Goal: Task Accomplishment & Management: Manage account settings

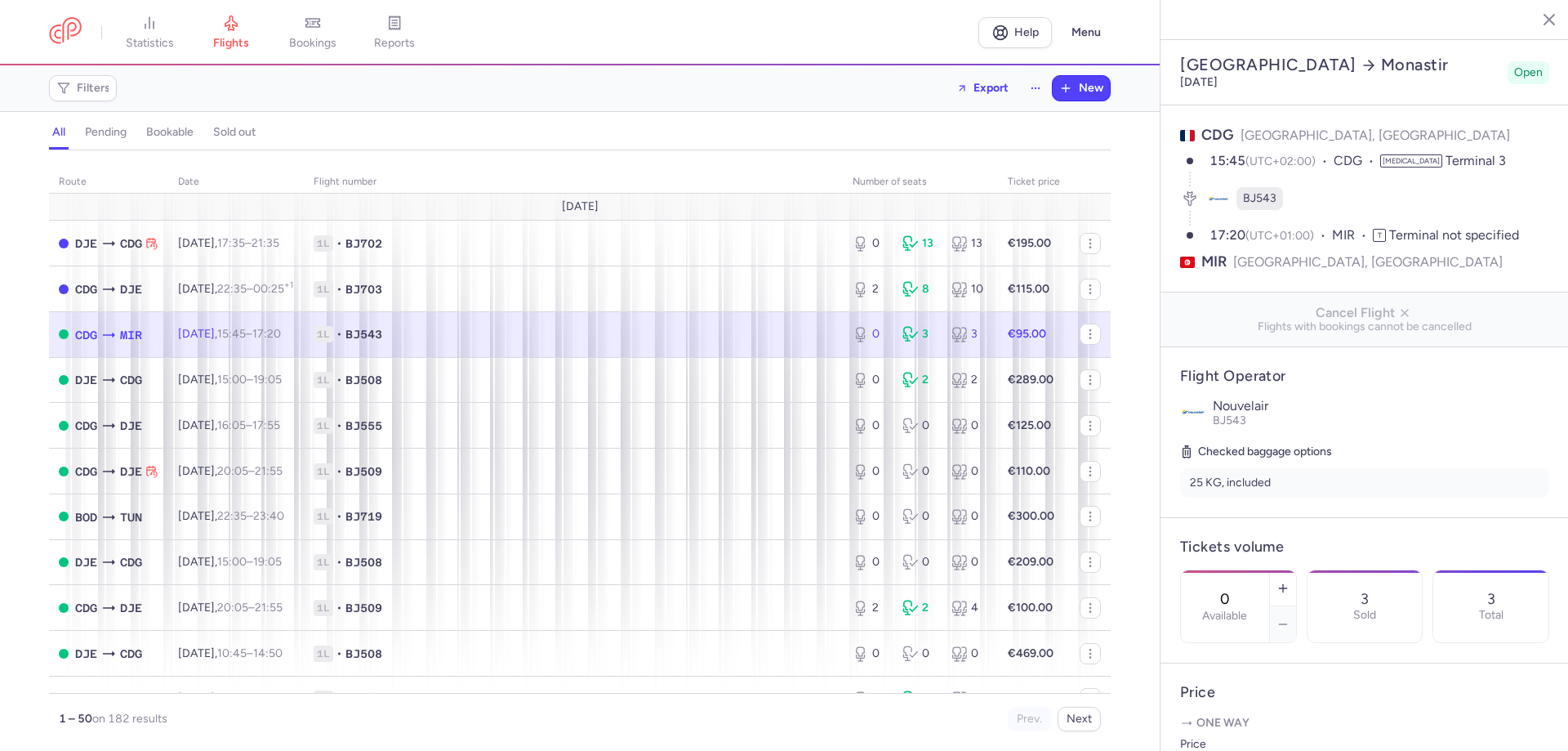
select select "hours"
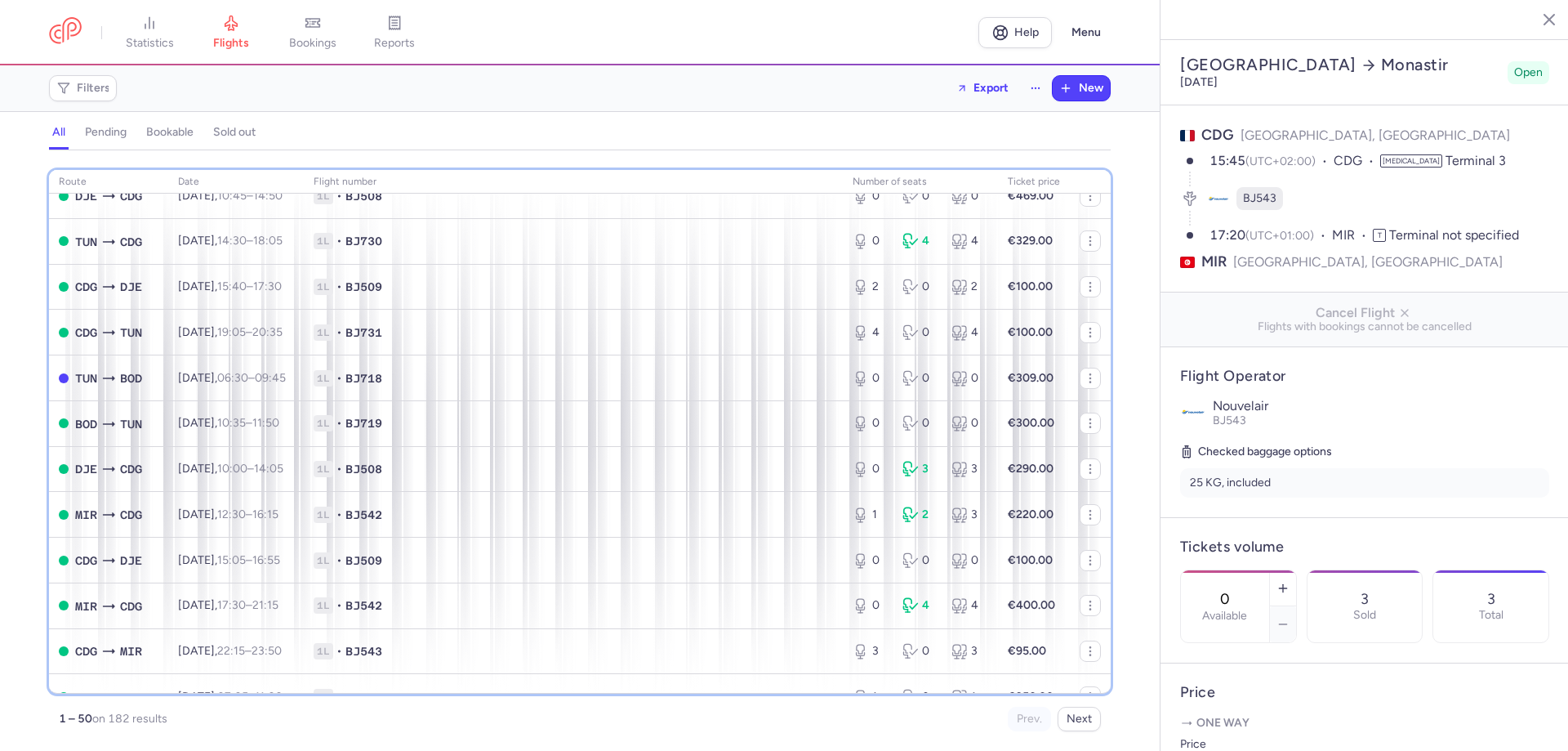
scroll to position [916, 0]
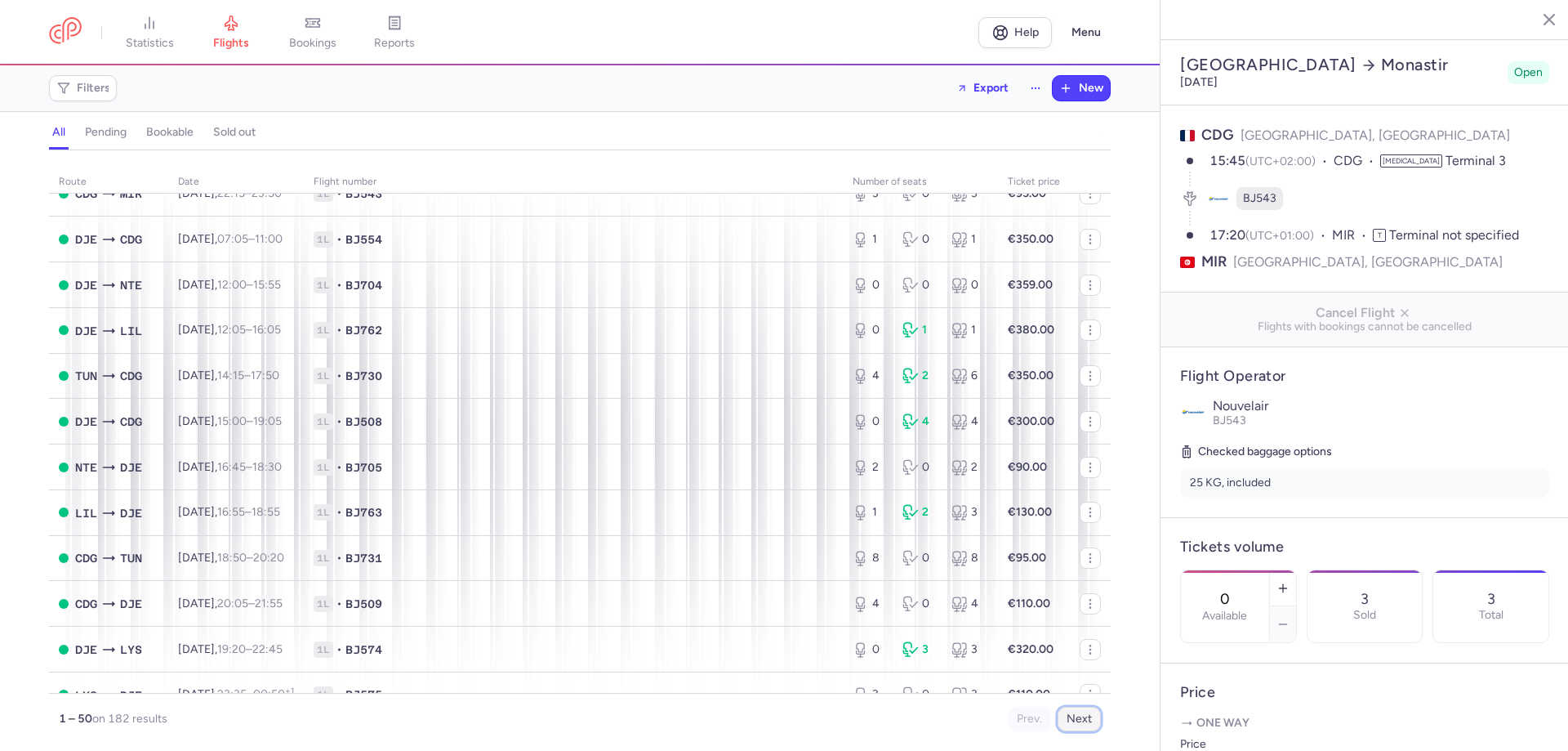
click at [1079, 724] on button "Next" at bounding box center [1079, 719] width 43 height 24
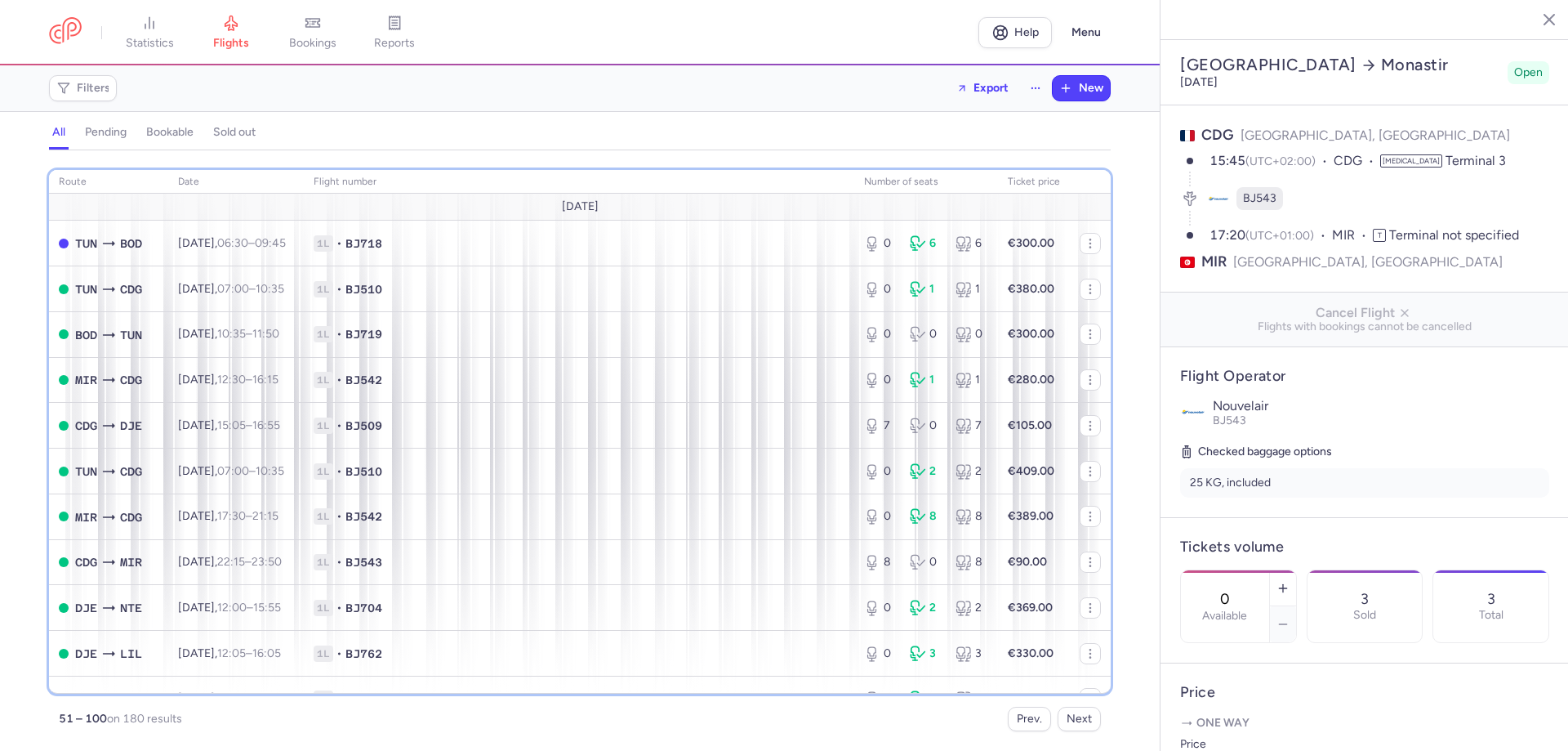
scroll to position [457, 0]
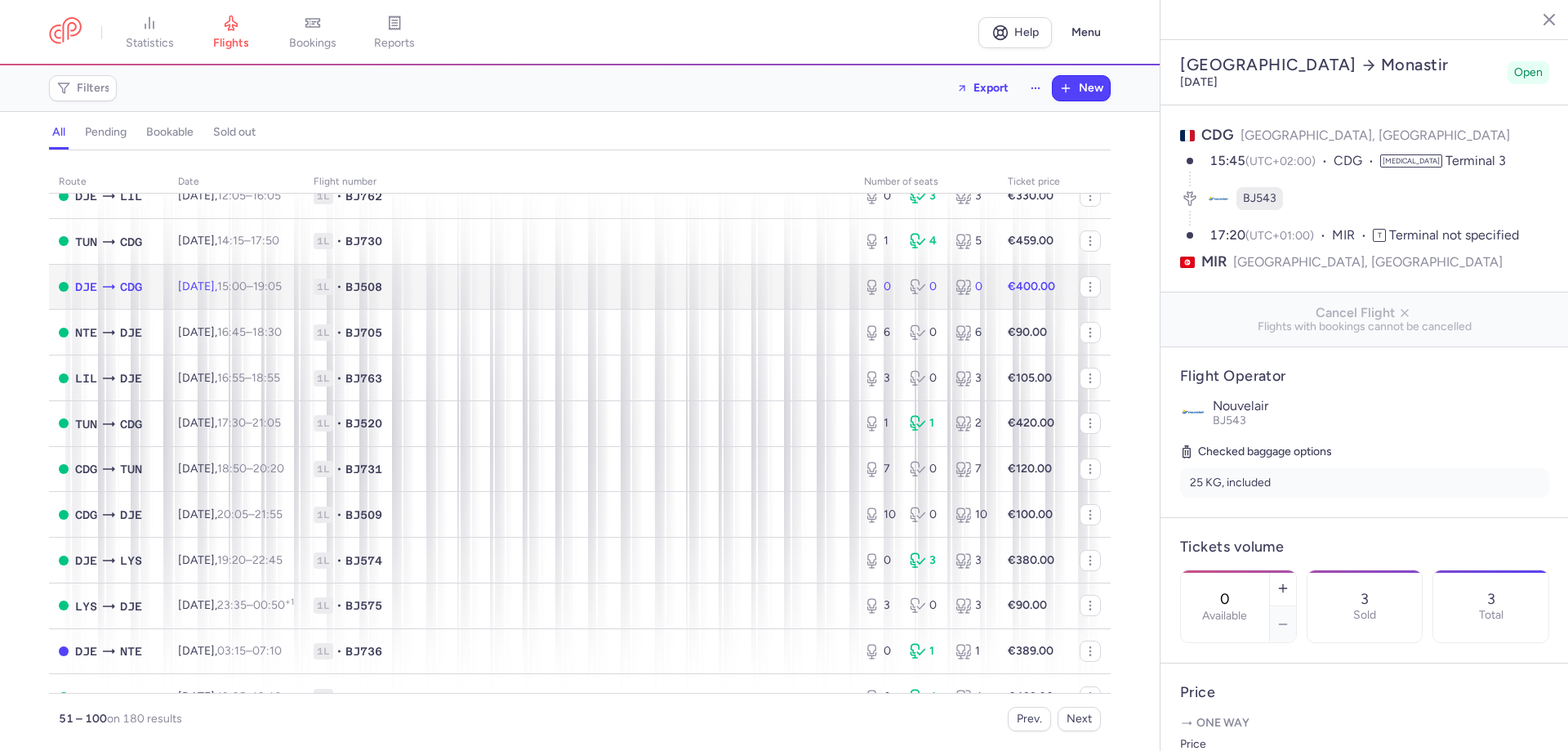
click at [684, 283] on span "1L • BJ508" at bounding box center [579, 286] width 531 height 16
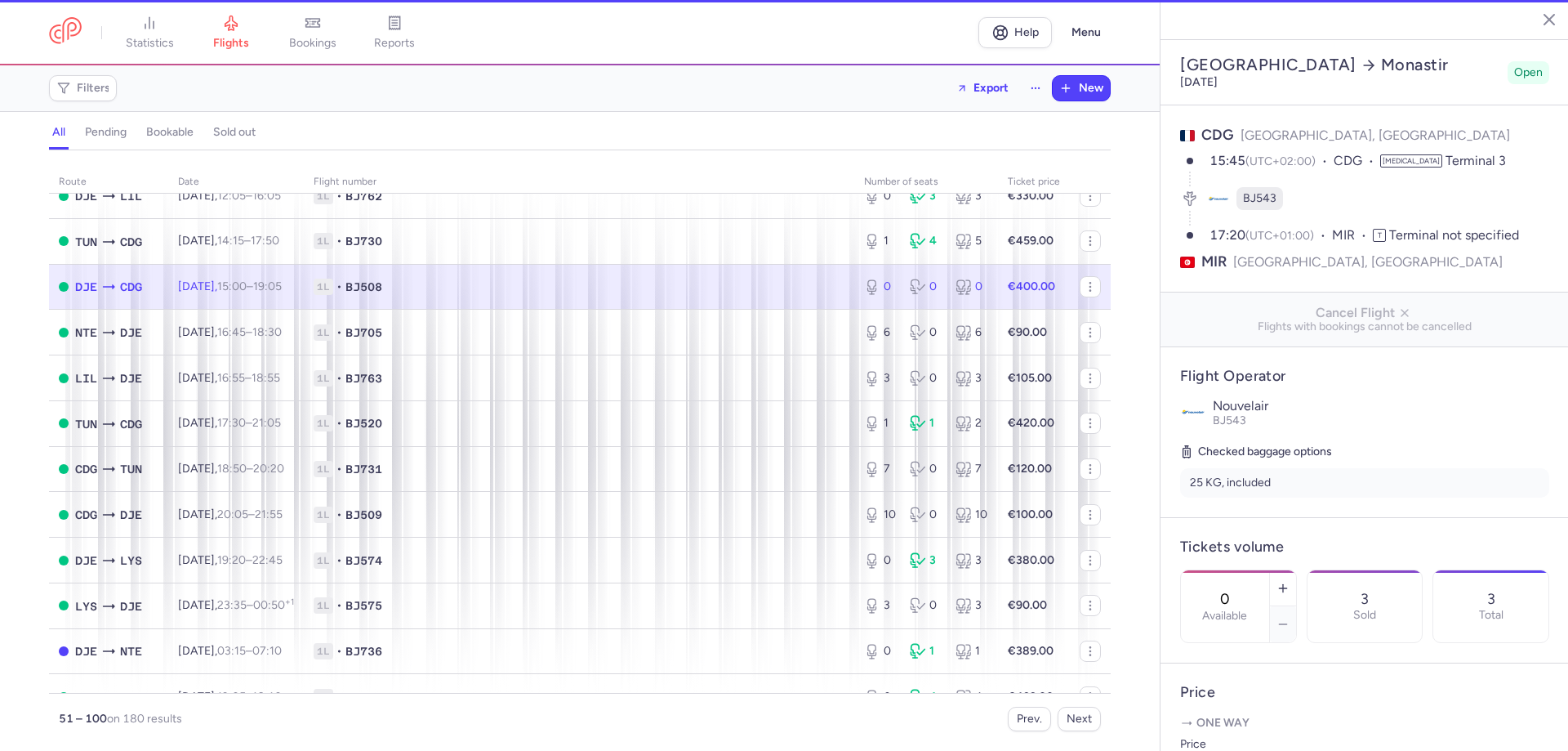
type input "5"
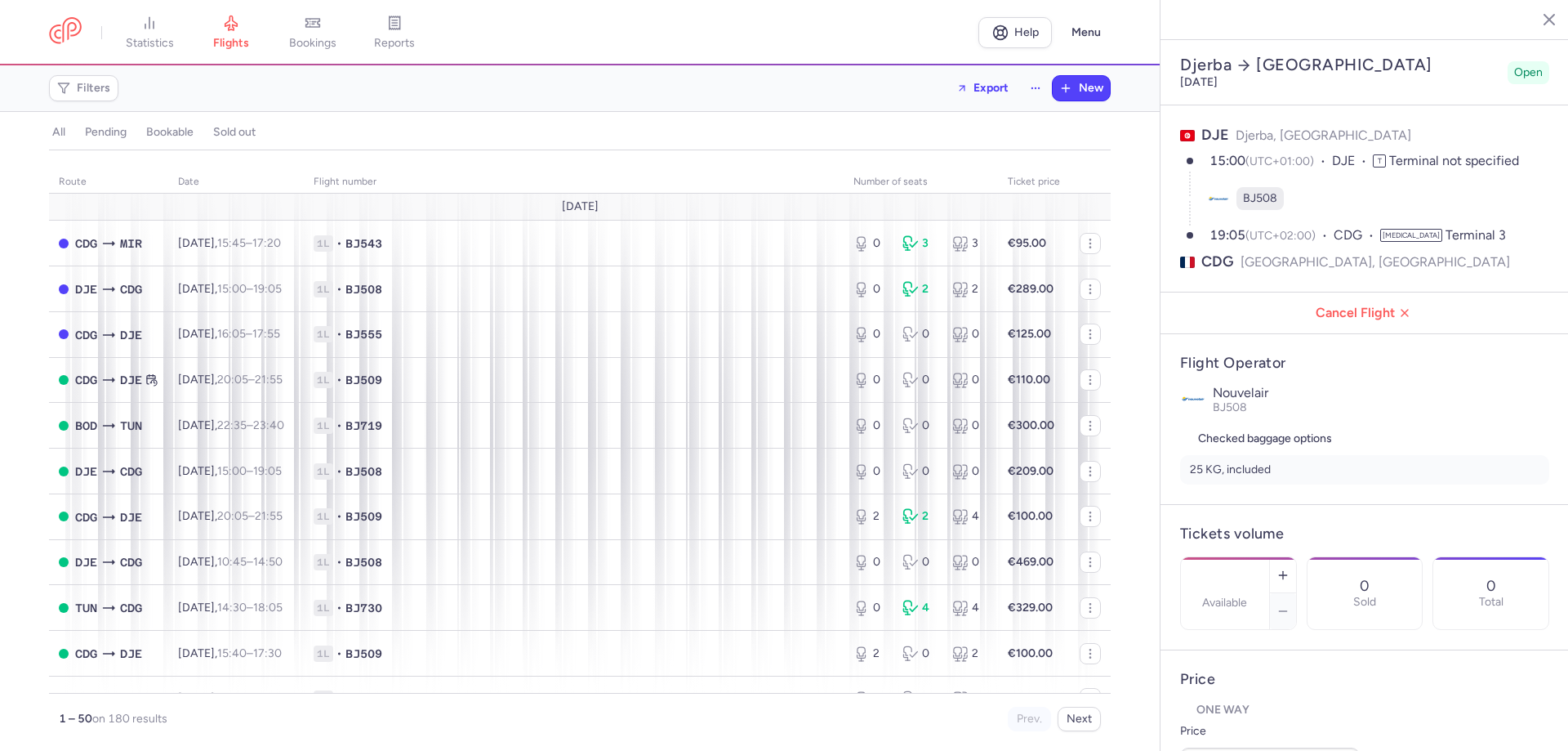
select select "days"
type input "0"
type input "400"
type input "5"
select select "hours"
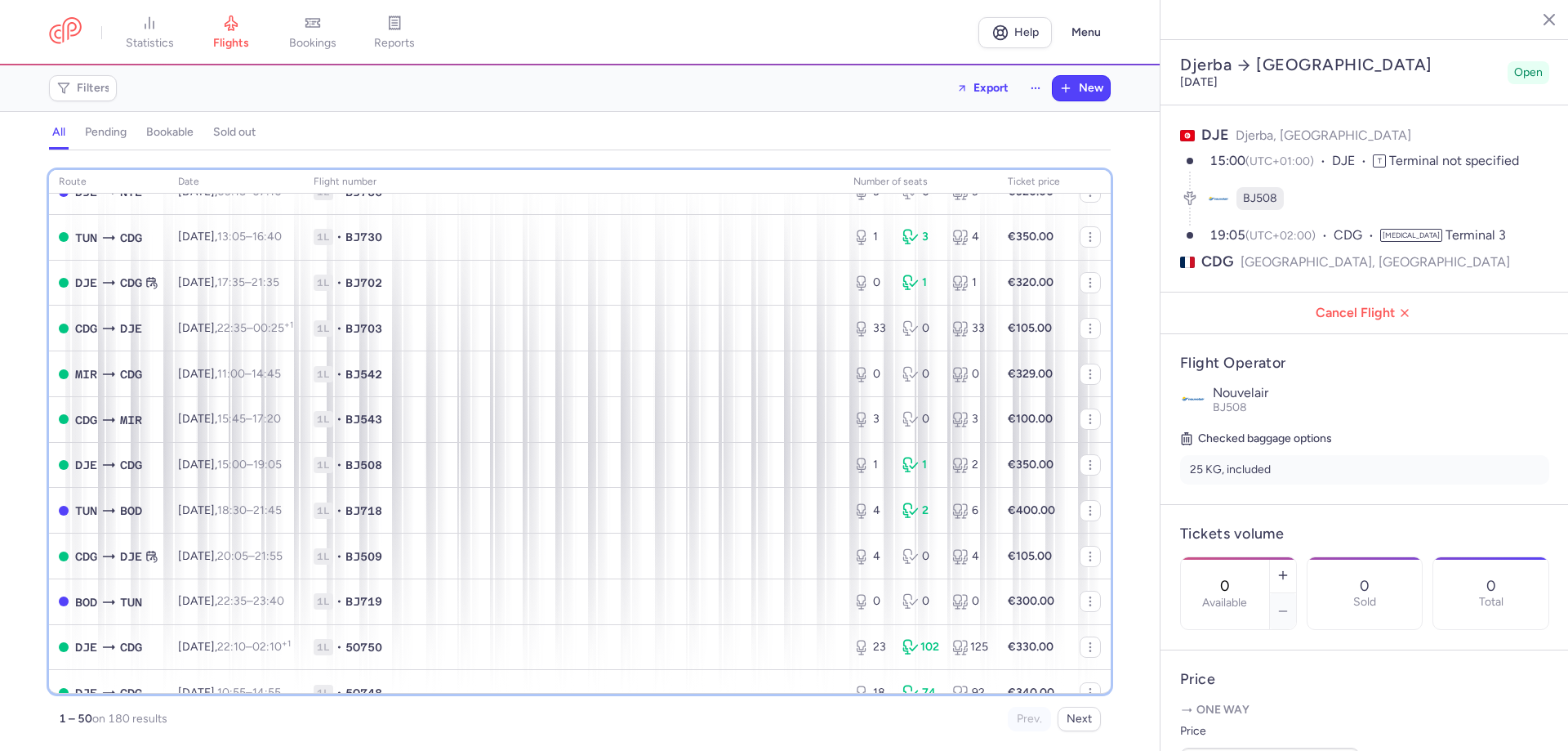
scroll to position [1805, 0]
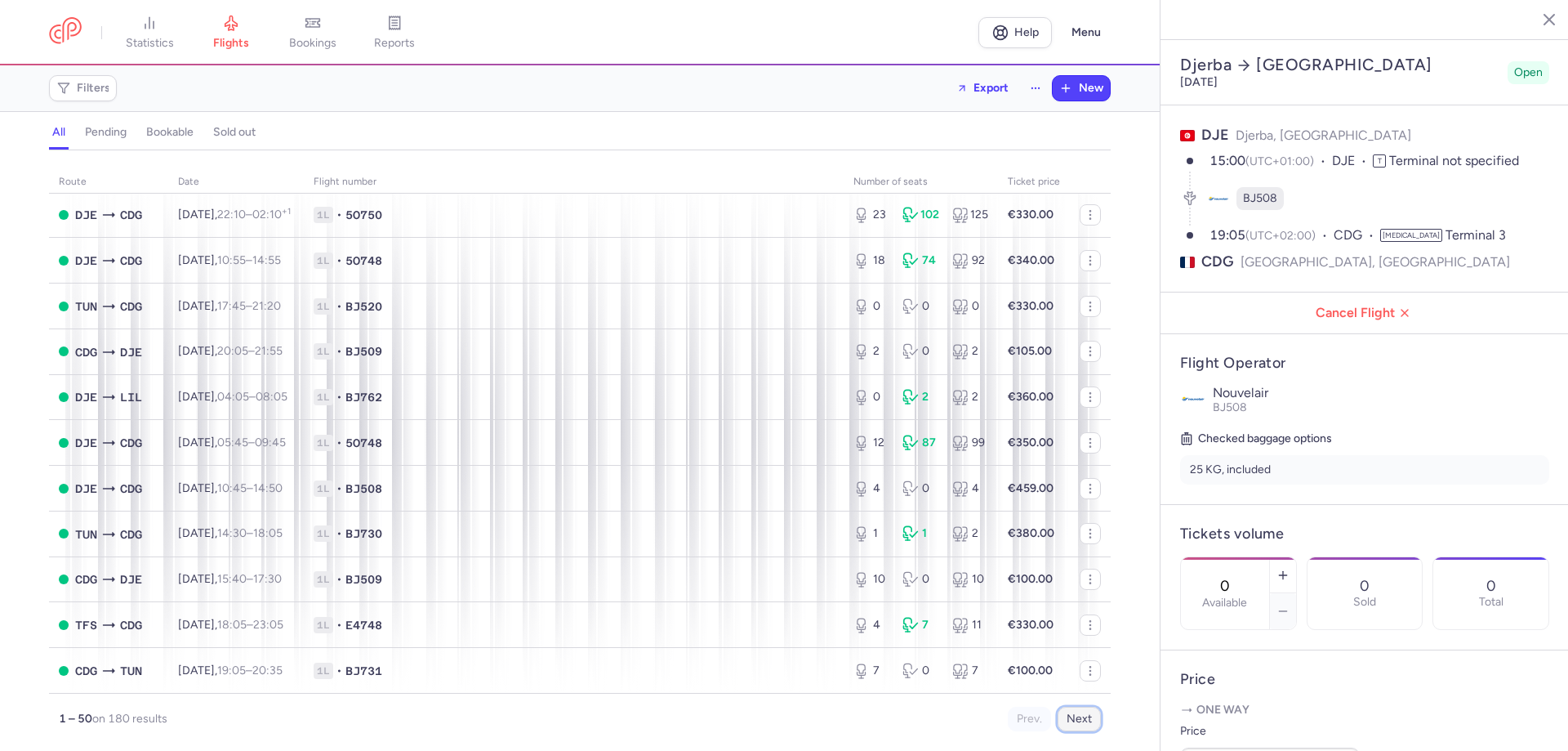
click at [1077, 722] on button "Next" at bounding box center [1079, 719] width 43 height 24
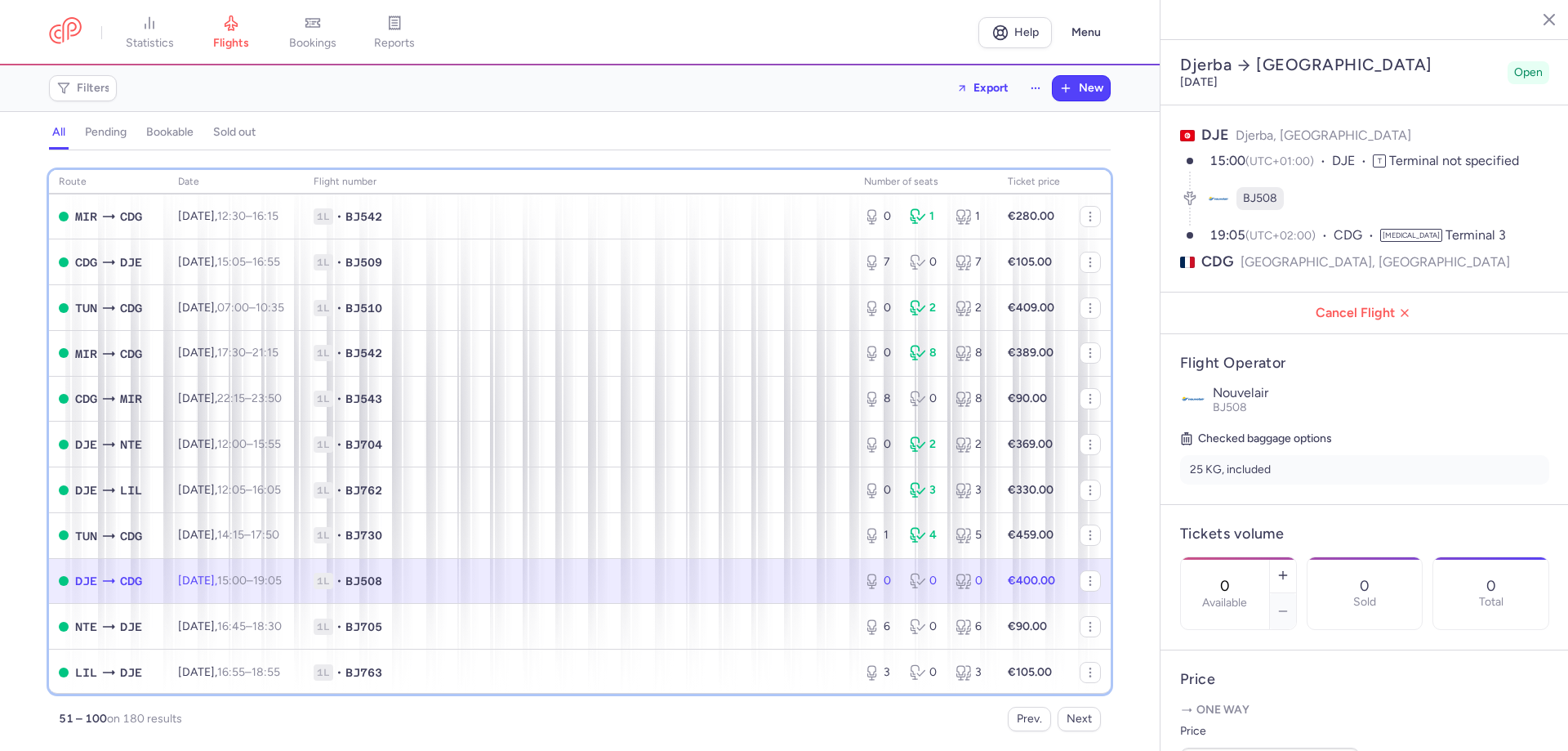
scroll to position [196, 0]
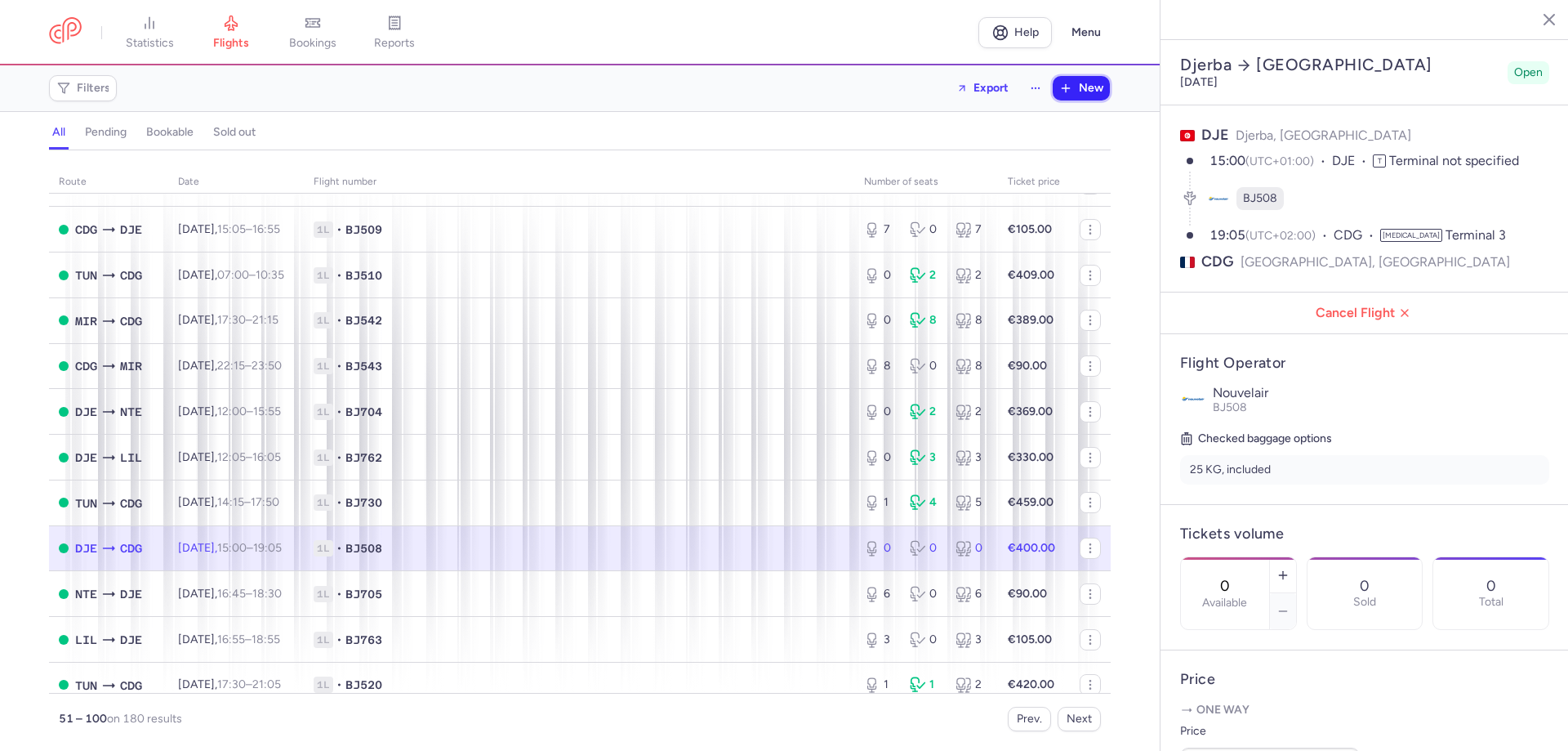
click at [1092, 90] on span "New" at bounding box center [1091, 88] width 24 height 13
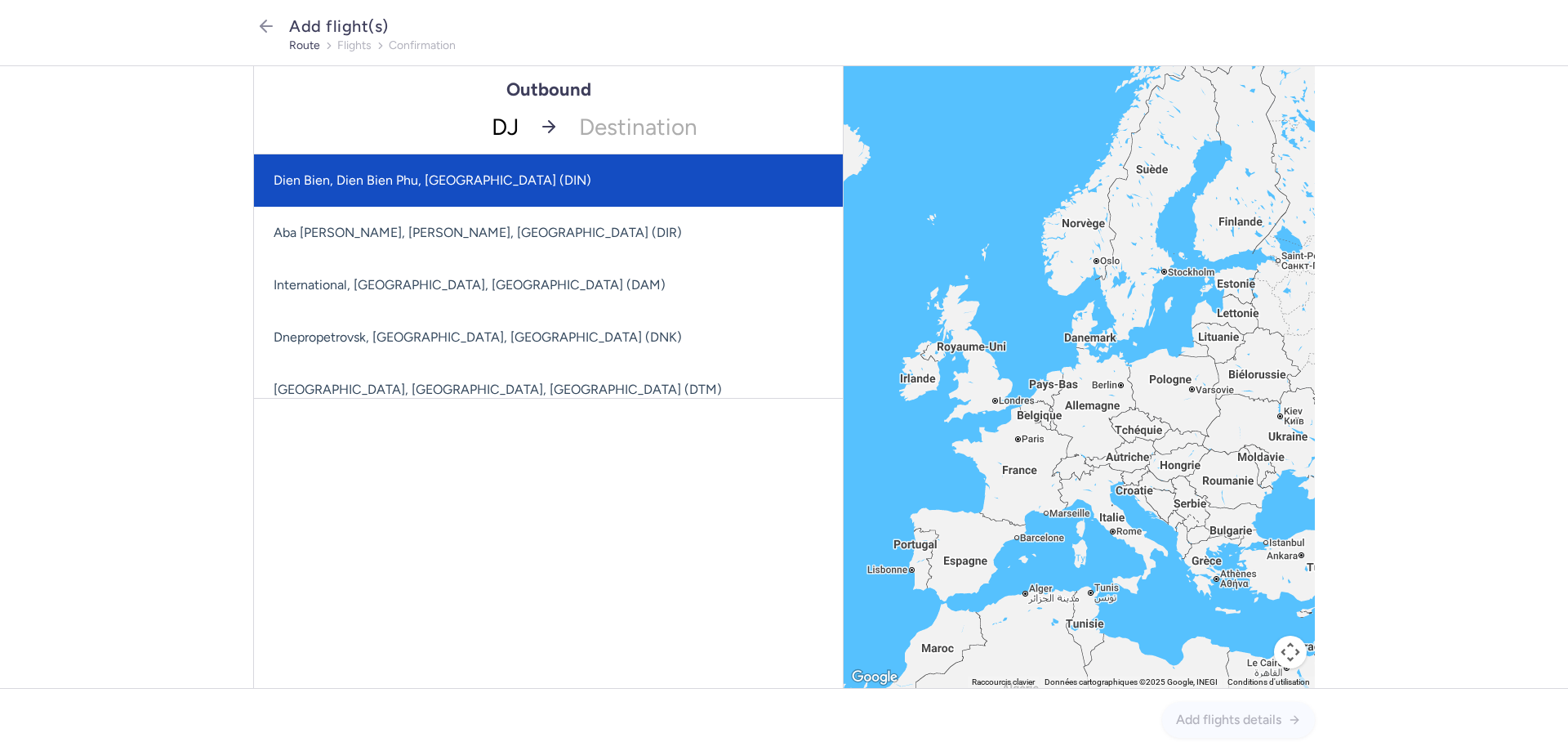
type input "DJE"
click at [416, 178] on span "Djerba-Zarzis, Djerba, Tunisia (DJE)" at bounding box center [481, 180] width 414 height 16
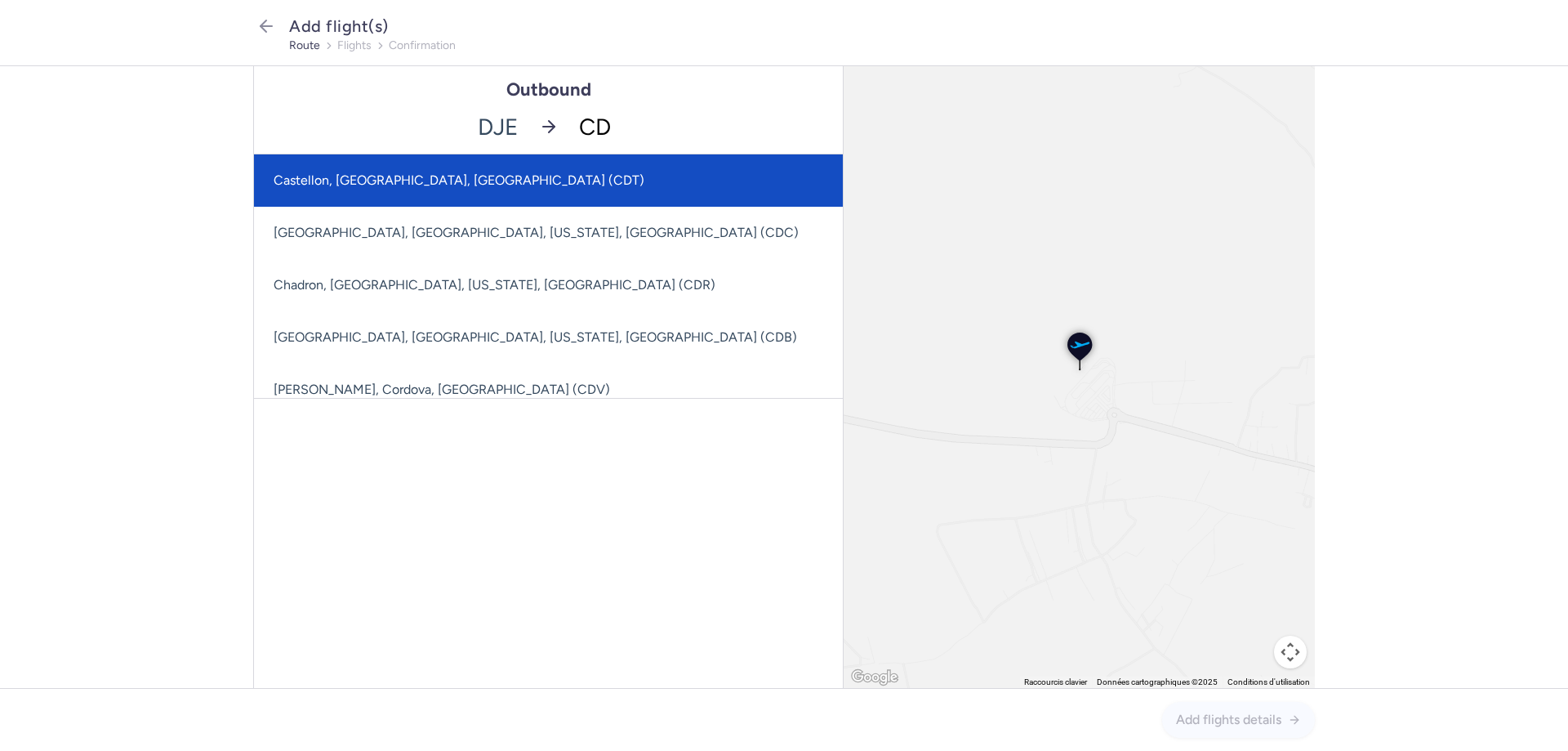
type input "CDG"
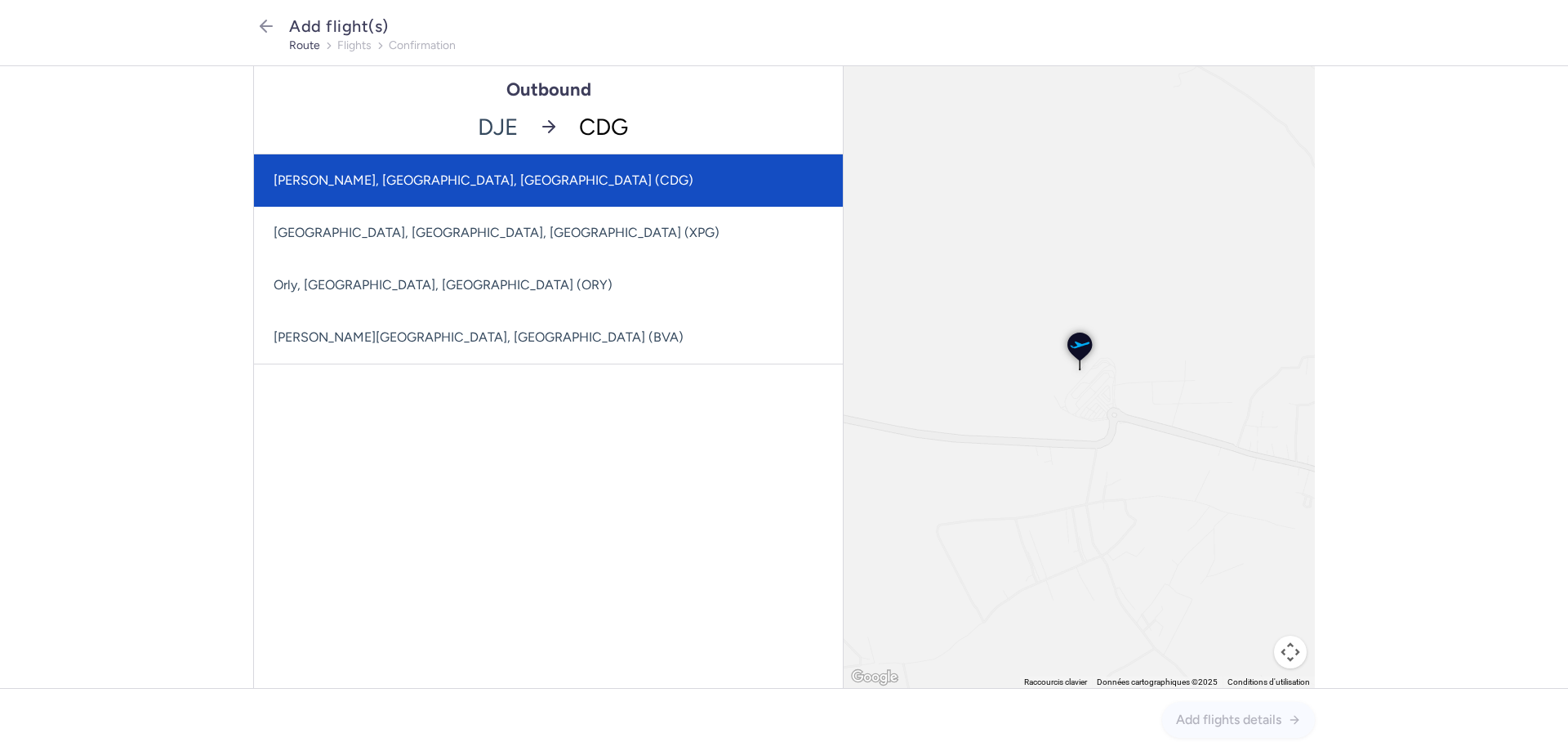
click at [404, 194] on span "Charles De Gaulle, Paris, France (CDG)" at bounding box center [549, 181] width 589 height 52
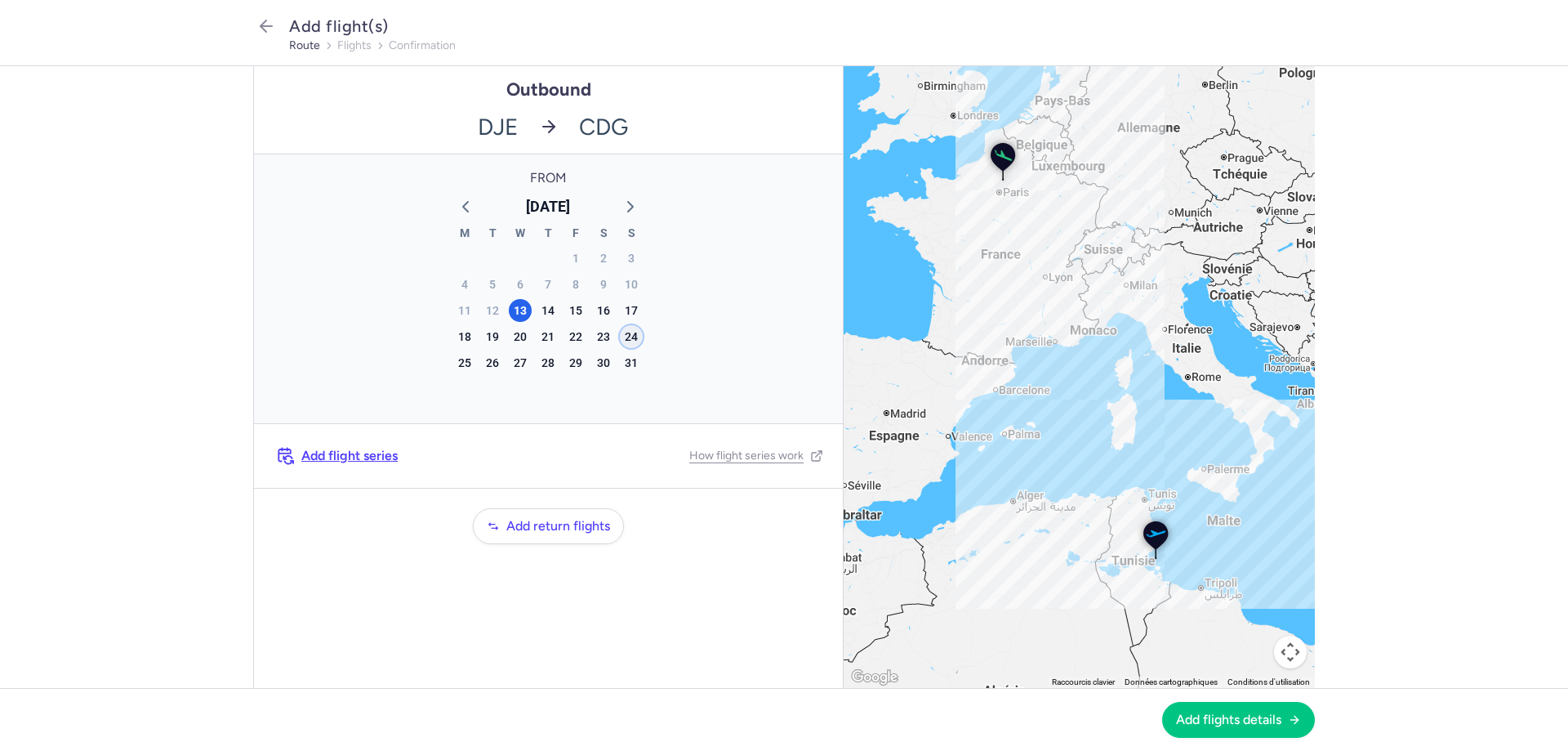
click at [630, 344] on div "24" at bounding box center [631, 337] width 22 height 22
click at [1196, 718] on span "Add flights details" at bounding box center [1229, 719] width 106 height 15
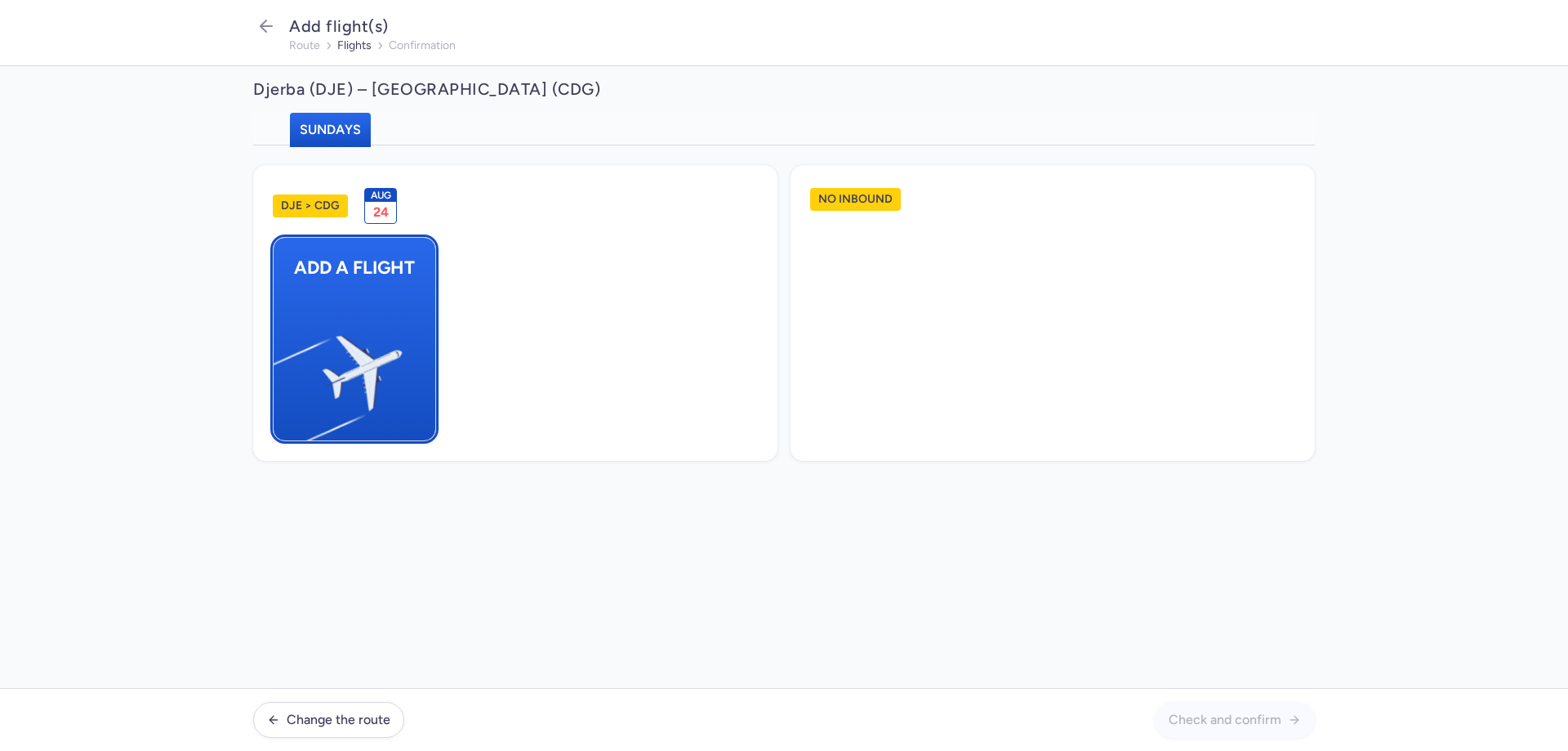
click at [368, 350] on img "button" at bounding box center [281, 366] width 276 height 253
select select "23"
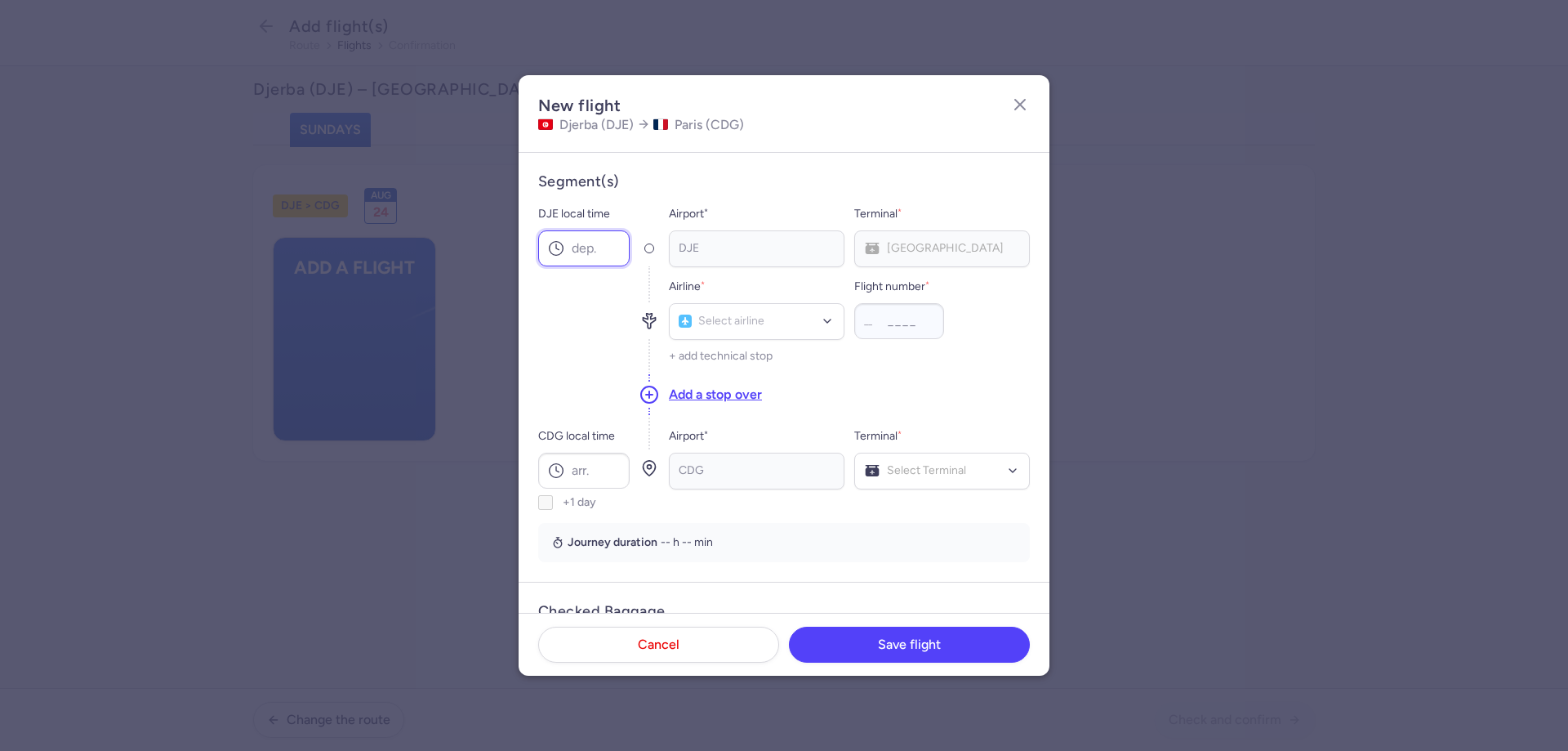
click at [574, 253] on input "DJE local time" at bounding box center [584, 248] width 92 height 36
type input "10:45"
type input "BJ"
click at [731, 364] on div "Nouvelair (BJ)" at bounding box center [756, 357] width 154 height 16
type input "508"
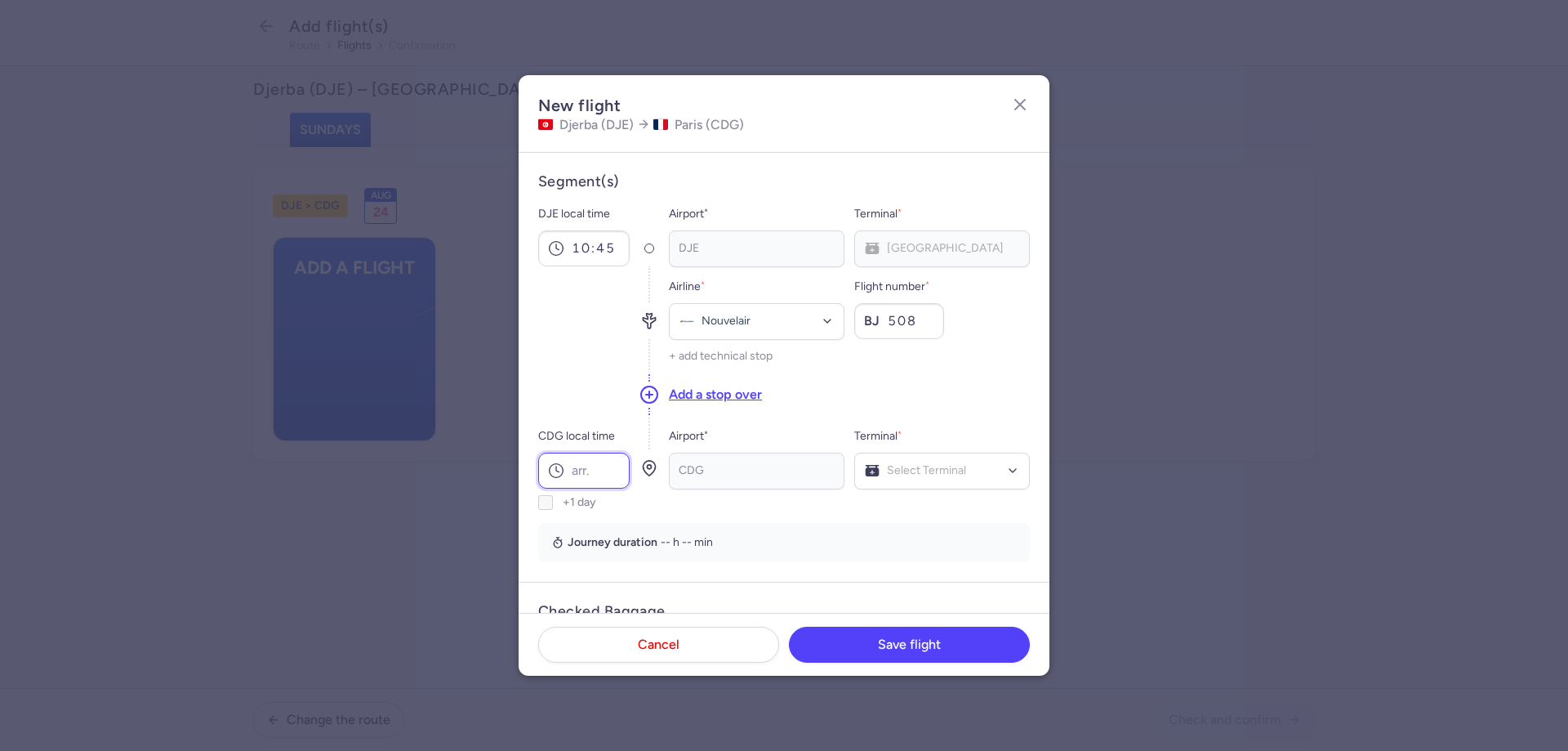
click at [601, 478] on input "CDG local time" at bounding box center [584, 470] width 92 height 36
type input "14:50"
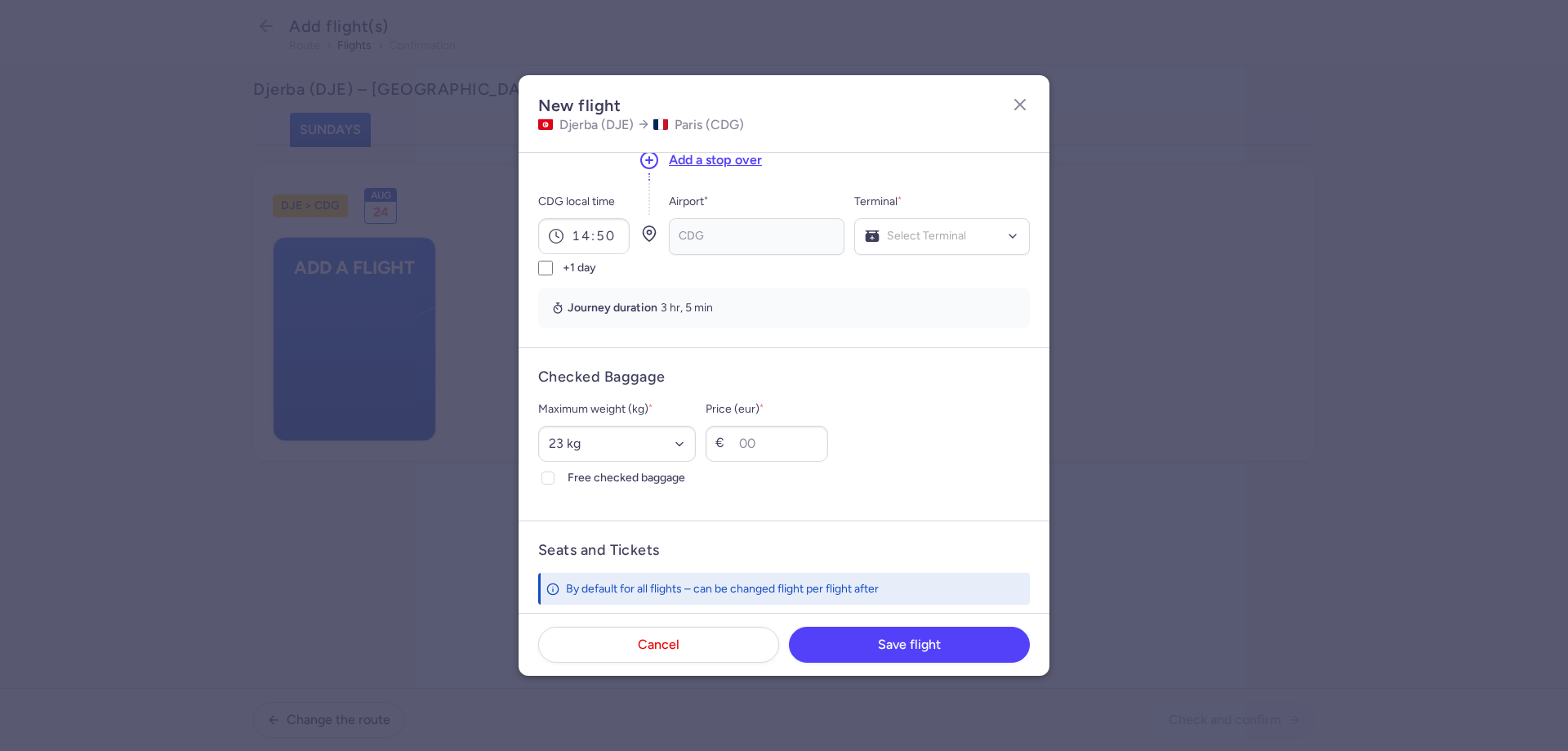
scroll to position [229, 0]
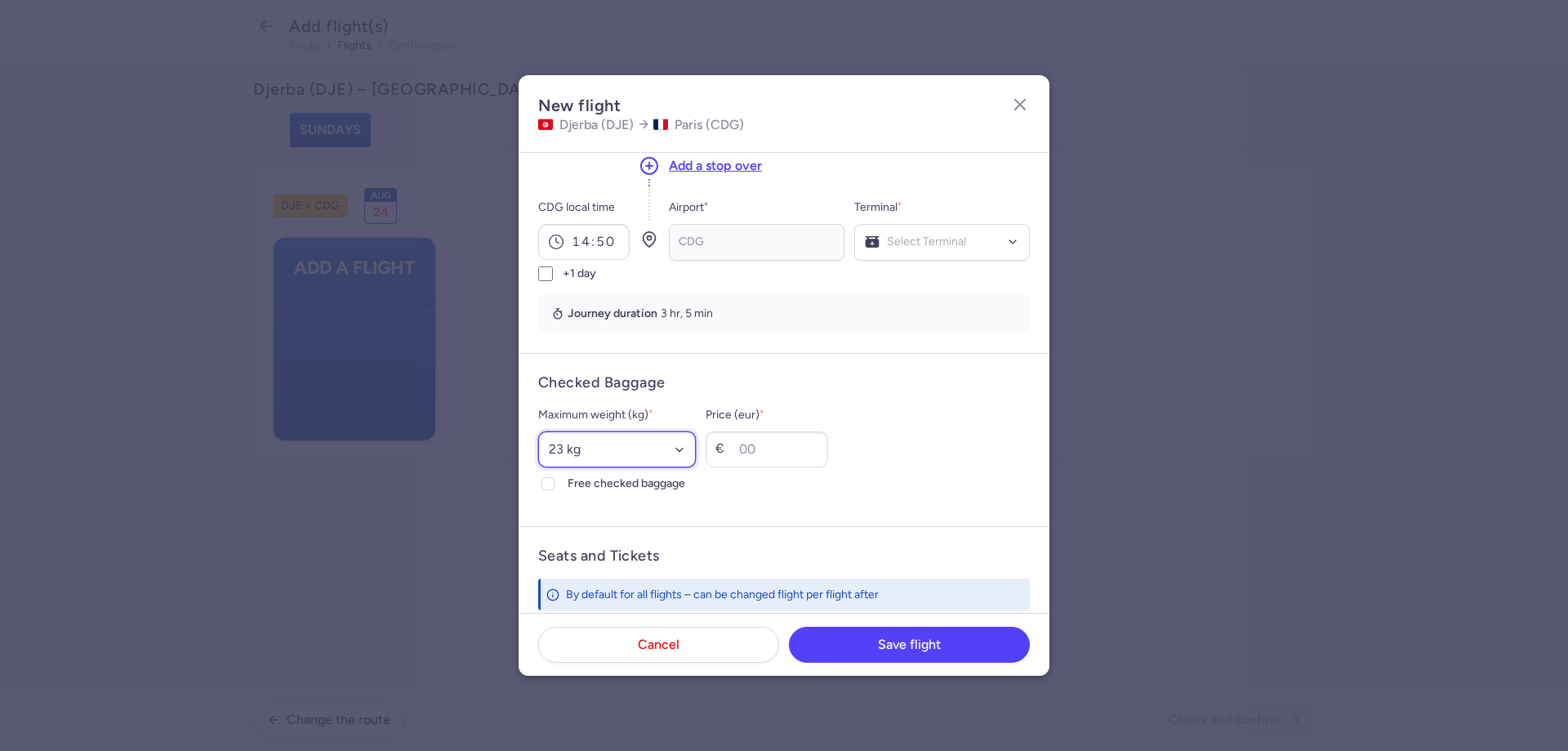
click at [598, 451] on select "Select an option 15 kg 16 kg 17 kg 18 kg 19 kg 20 kg 21 kg 22 kg 23 kg 24 kg 25…" at bounding box center [617, 449] width 158 height 36
select select "25"
click at [539, 431] on select "Select an option 15 kg 16 kg 17 kg 18 kg 19 kg 20 kg 21 kg 22 kg 23 kg 24 kg 25…" at bounding box center [617, 449] width 158 height 36
click at [551, 484] on icon at bounding box center [548, 484] width 9 height 9
click at [551, 484] on input "Free checked baggage" at bounding box center [548, 484] width 13 height 13
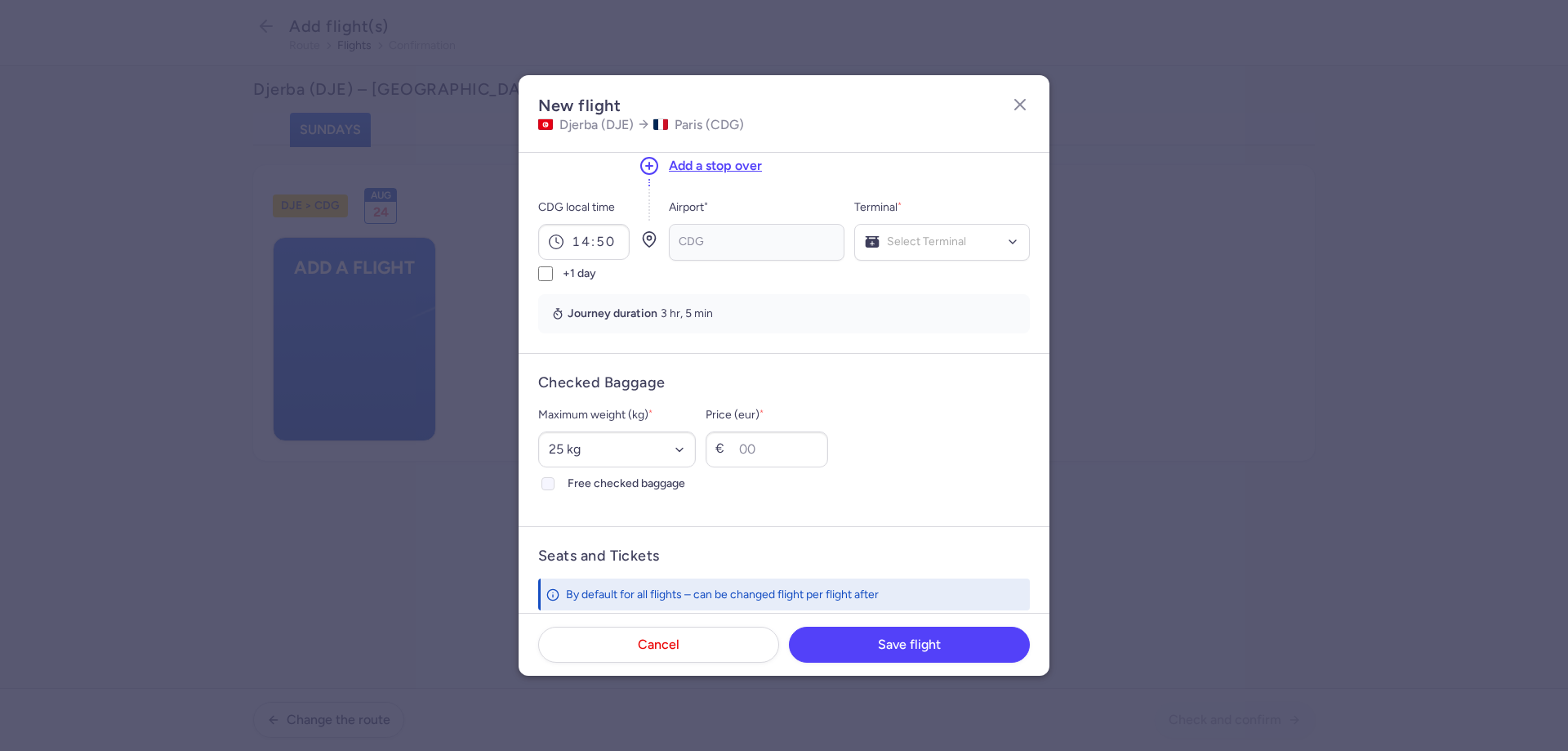
checkbox input "true"
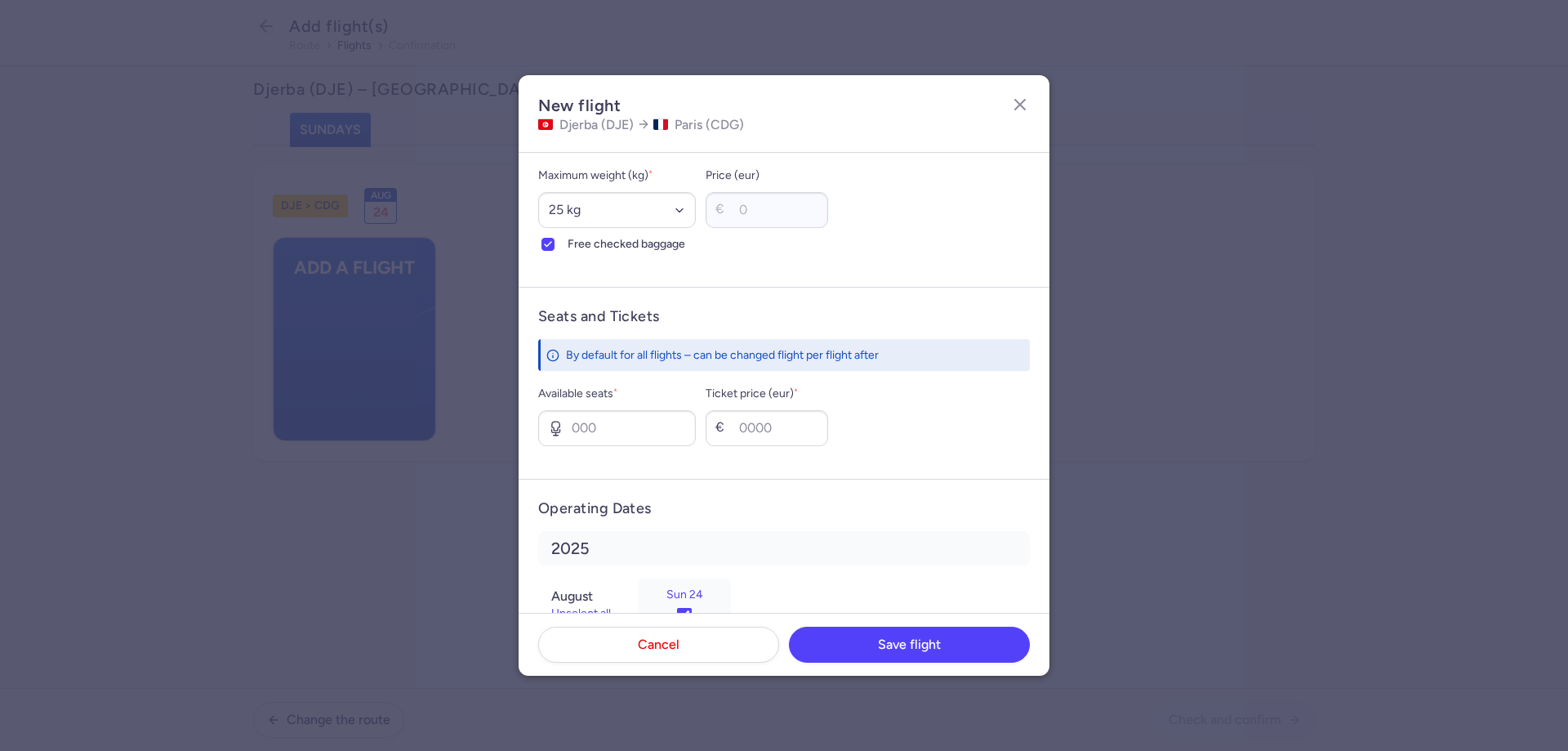
scroll to position [521, 0]
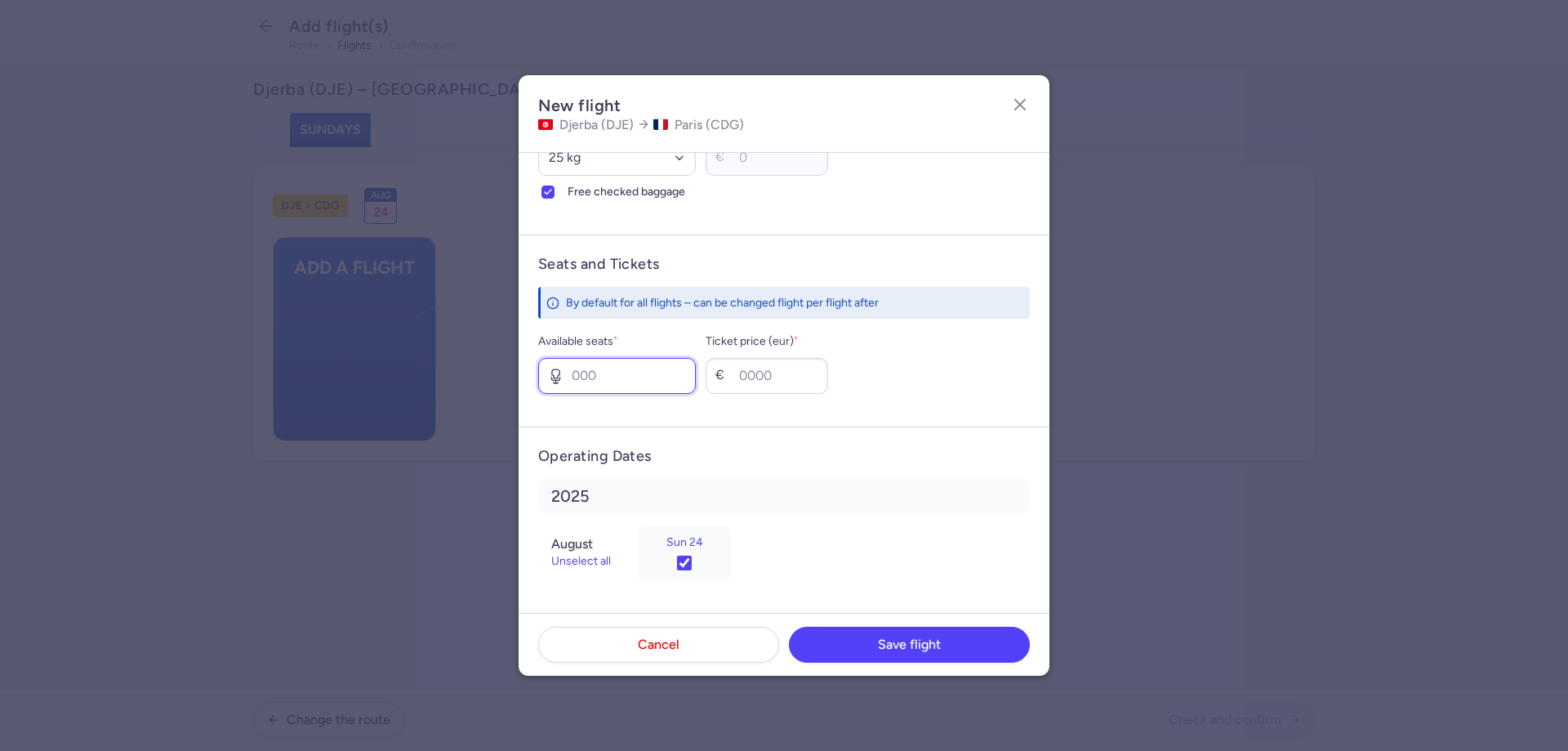
click at [637, 375] on input "Available seats *" at bounding box center [617, 376] width 158 height 36
type input "002"
click at [767, 382] on input "Ticket price (eur) *" at bounding box center [767, 376] width 122 height 36
type input "450"
click at [864, 643] on button "Save flight" at bounding box center [910, 643] width 241 height 36
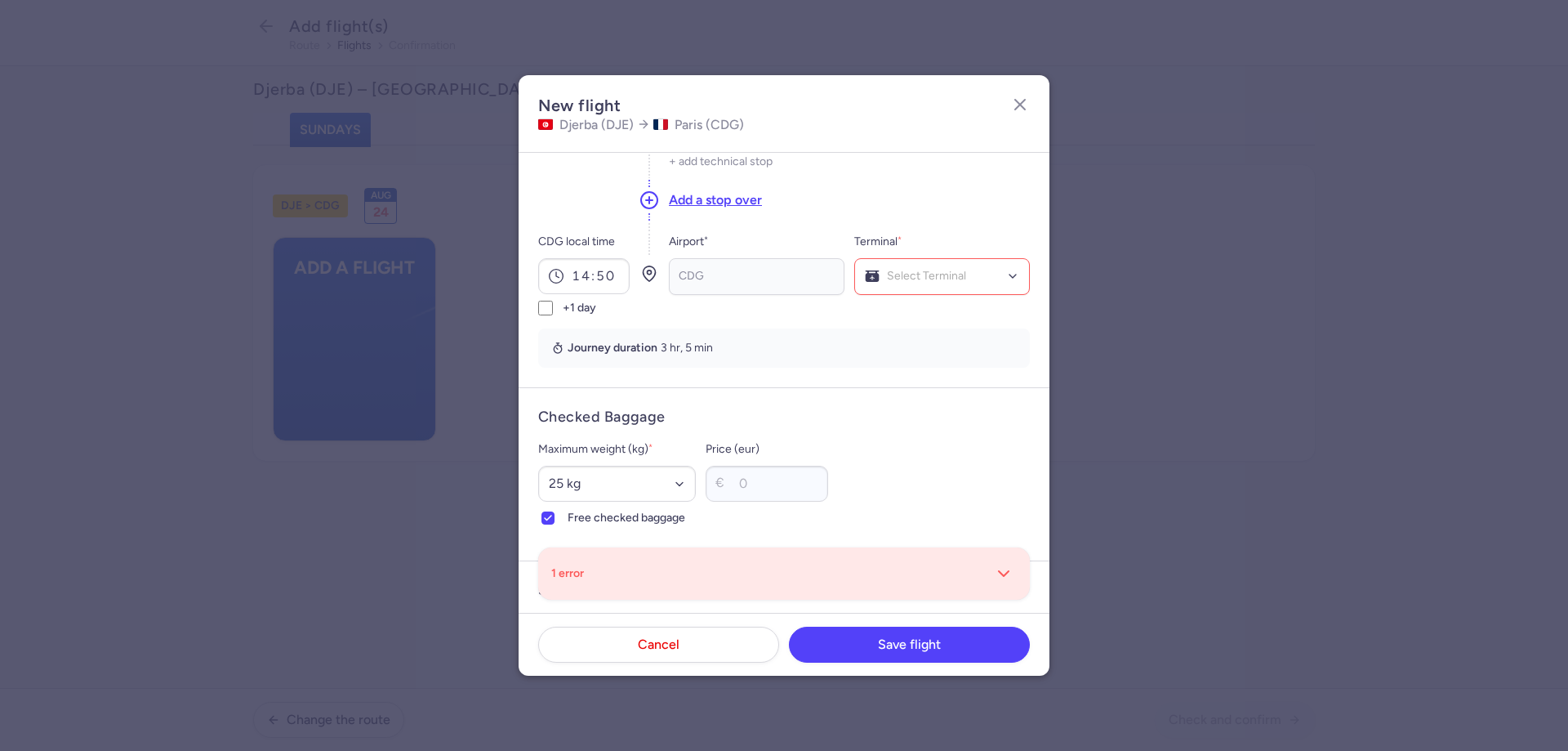
scroll to position [197, 0]
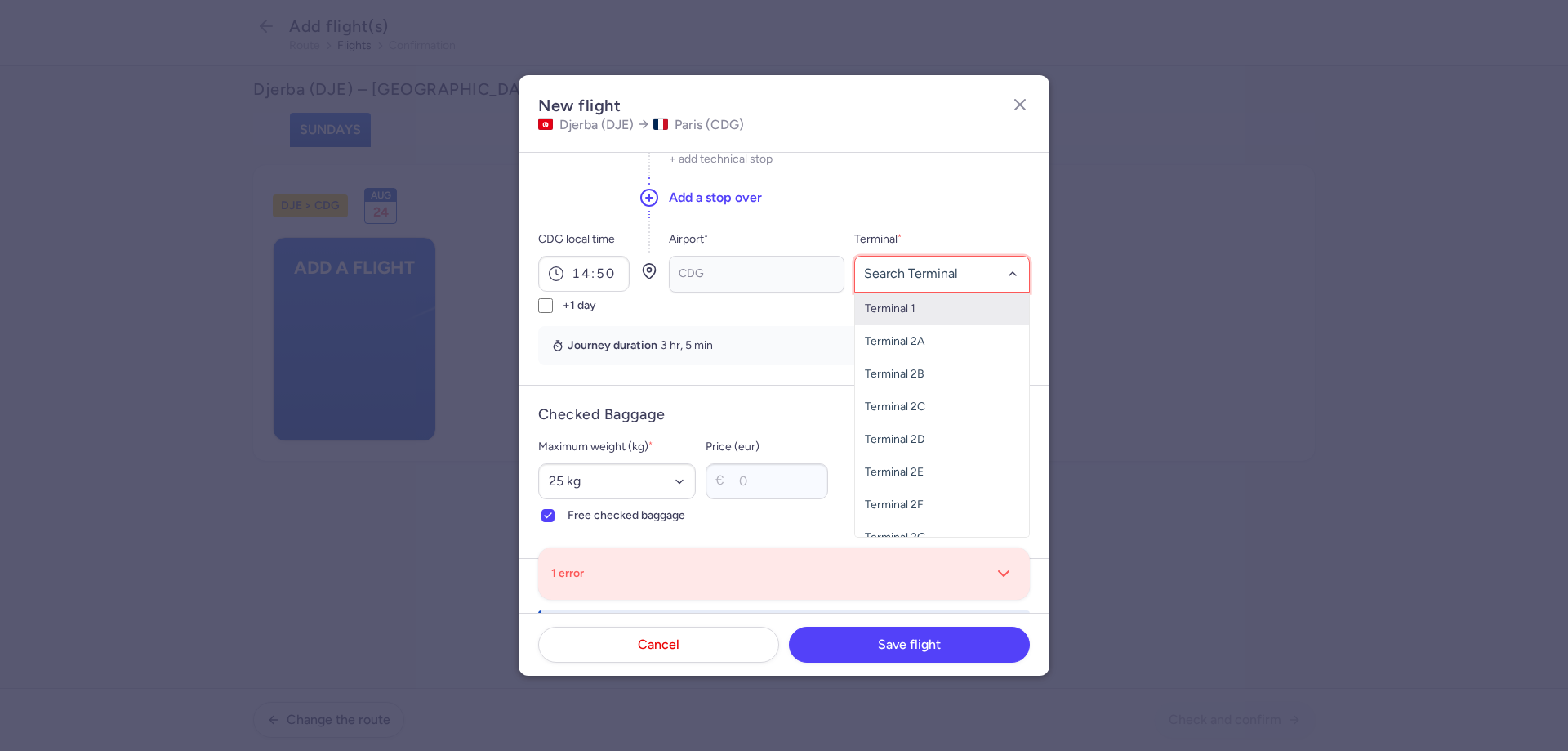
type input "3"
click at [917, 315] on span "Terminal 3" at bounding box center [942, 309] width 174 height 33
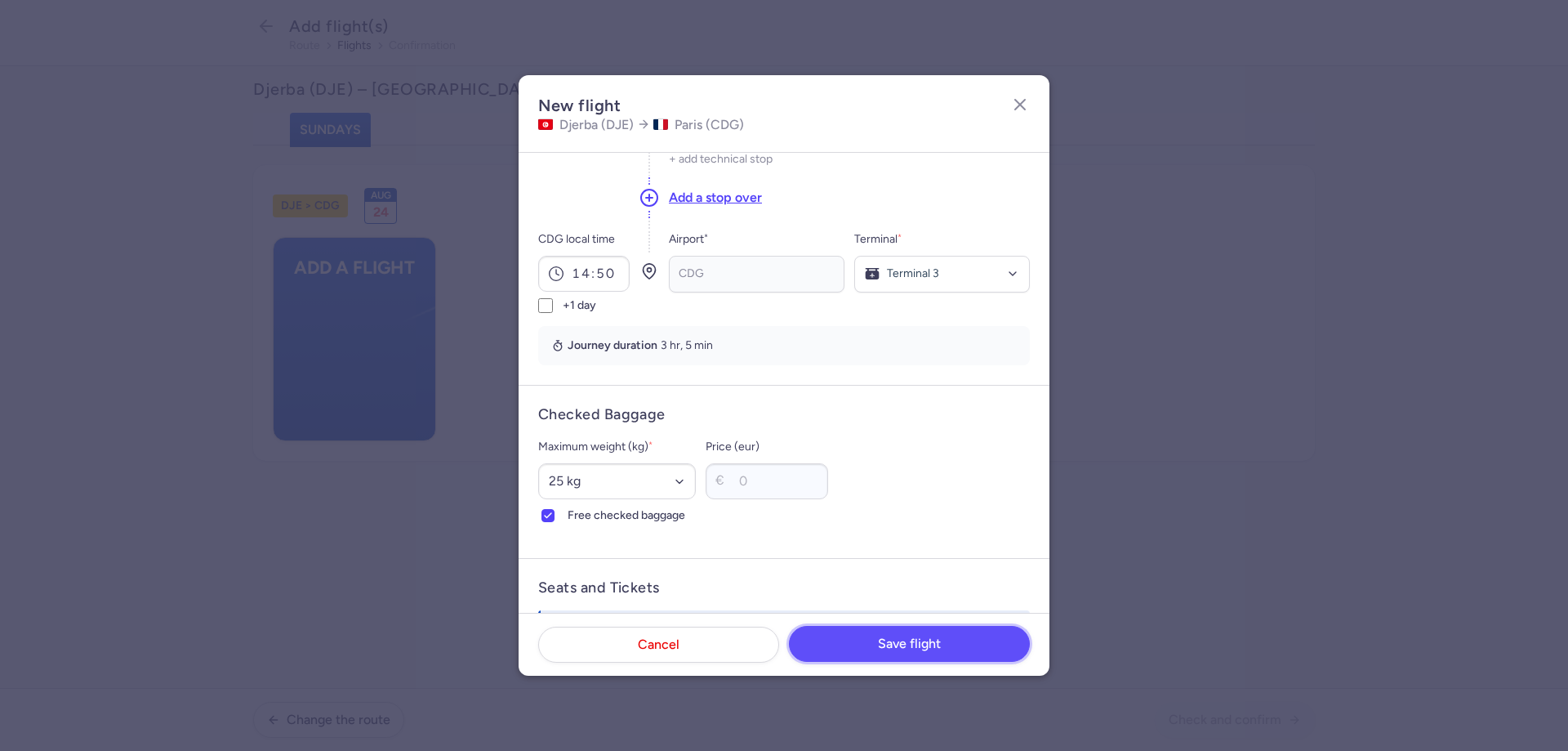
click at [961, 651] on button "Save flight" at bounding box center [910, 643] width 241 height 36
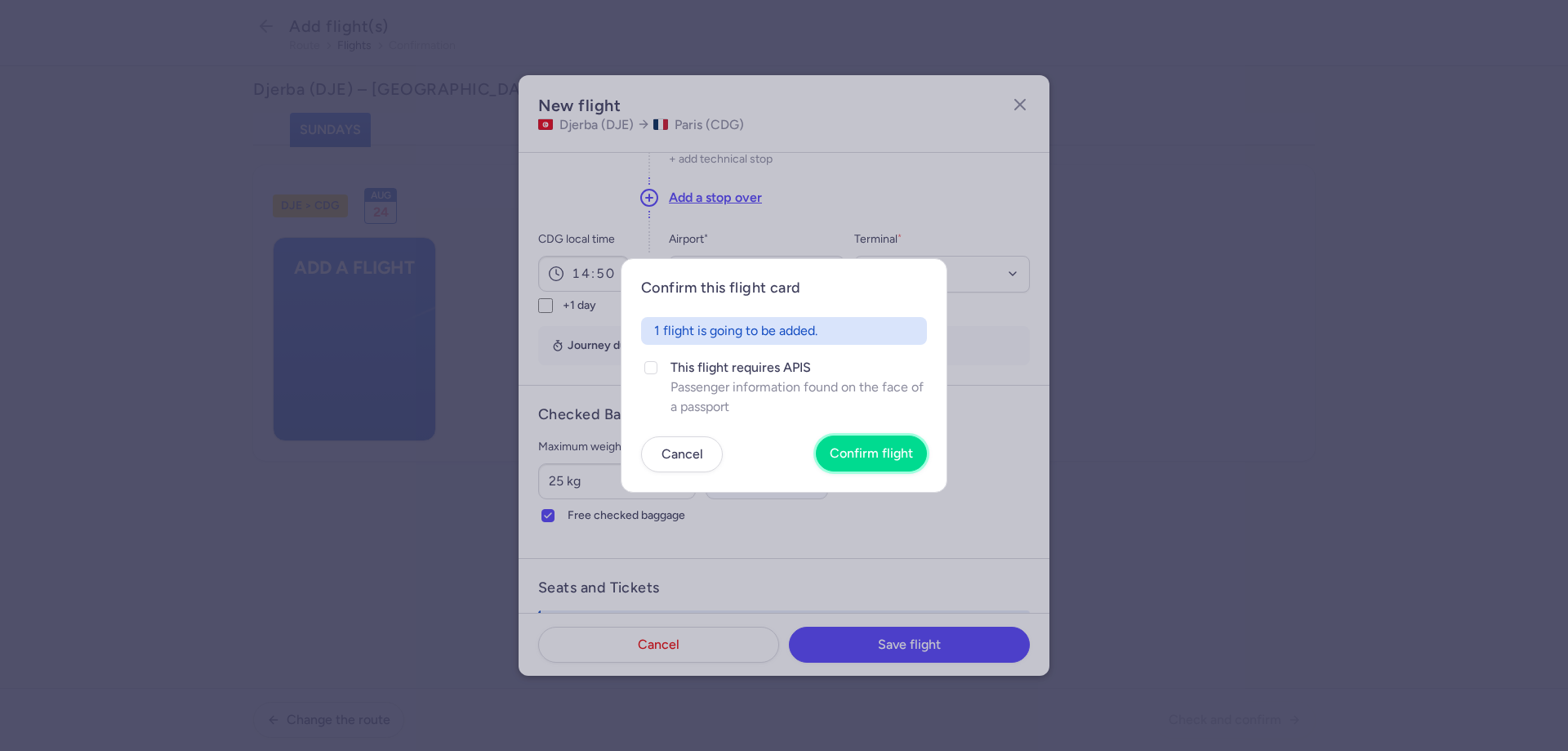
click at [876, 453] on span "Confirm flight" at bounding box center [871, 454] width 83 height 15
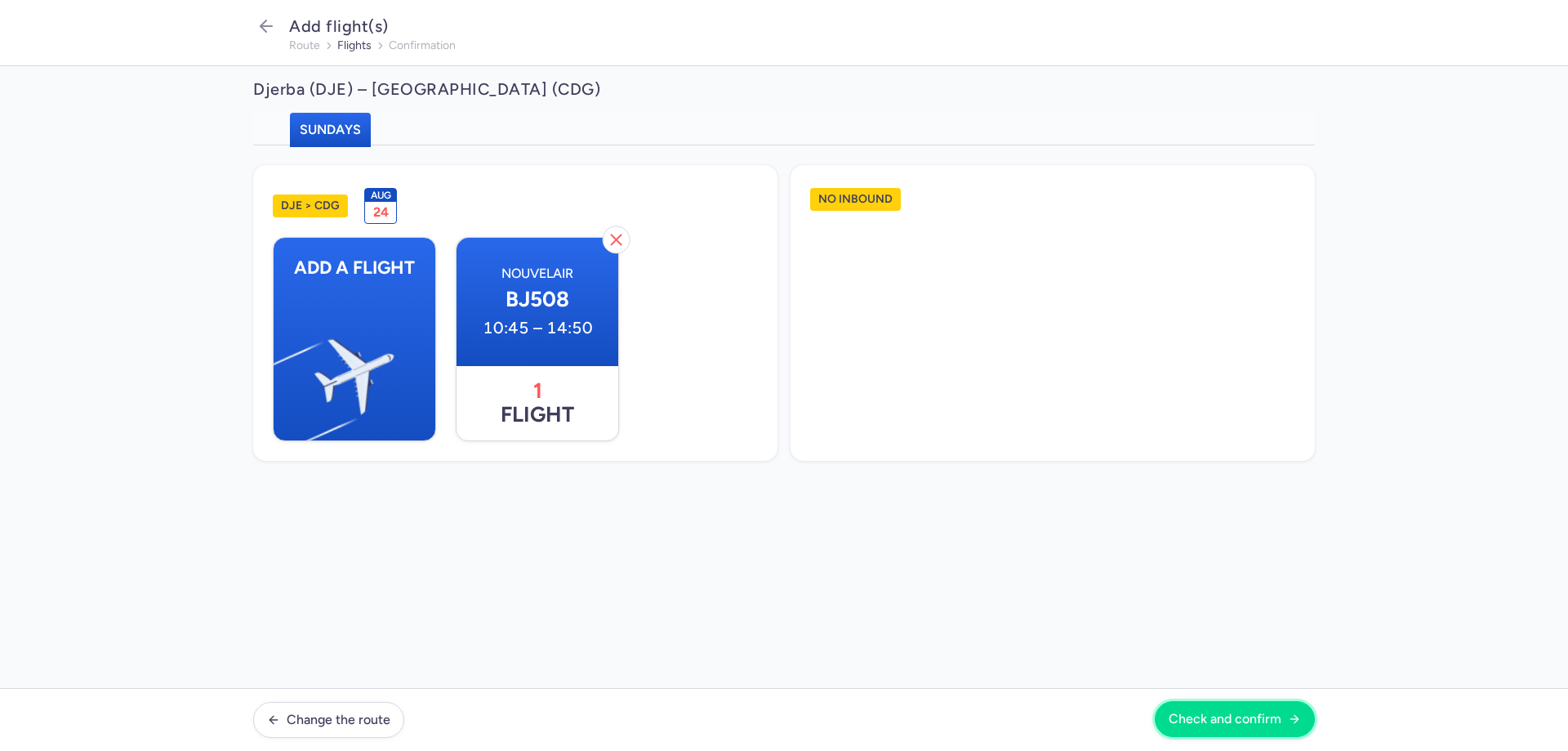
click at [1223, 728] on button "Check and confirm" at bounding box center [1234, 719] width 160 height 36
click at [1258, 717] on span "Check and confirm" at bounding box center [1225, 719] width 113 height 15
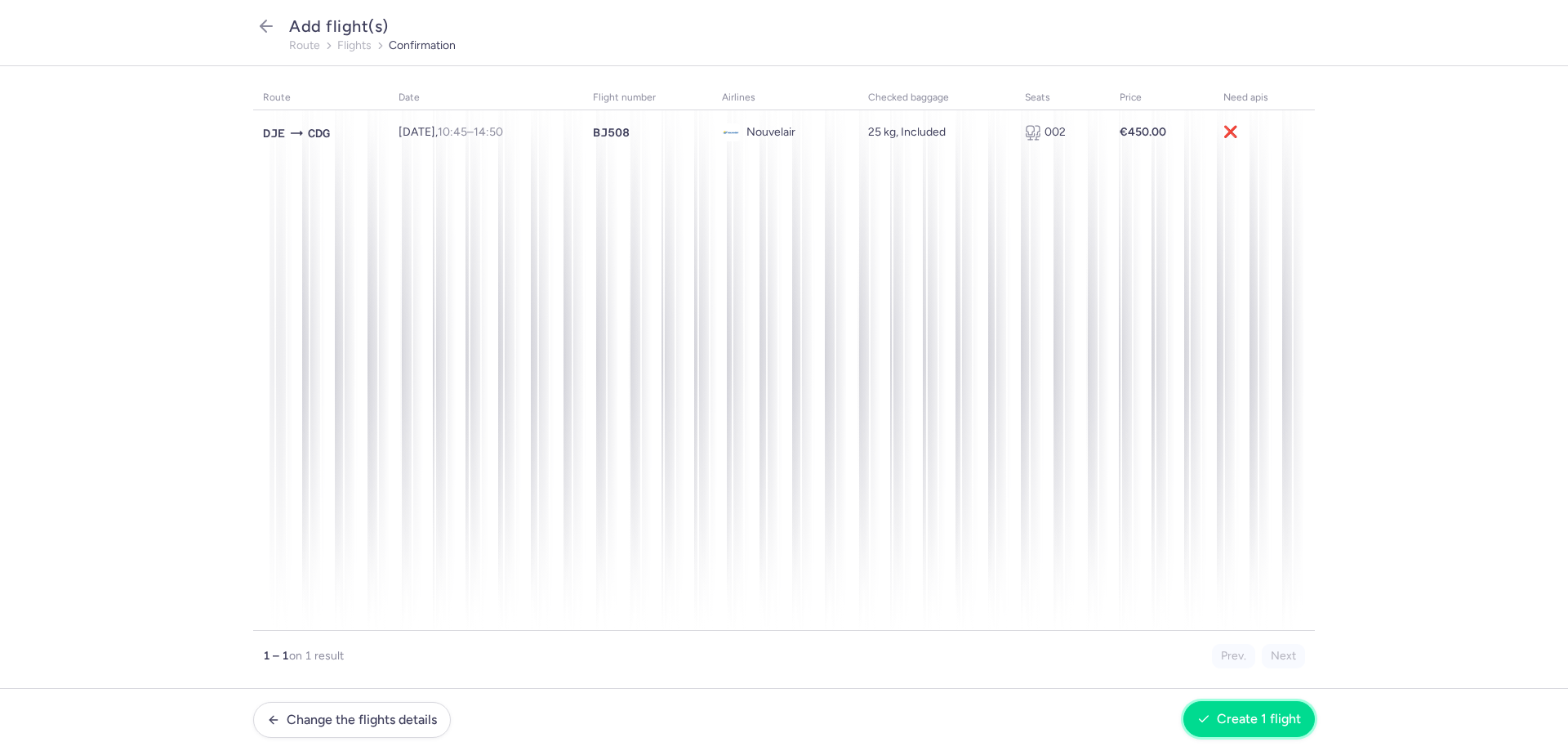
click at [1260, 719] on span "Create 1 flight" at bounding box center [1259, 719] width 84 height 15
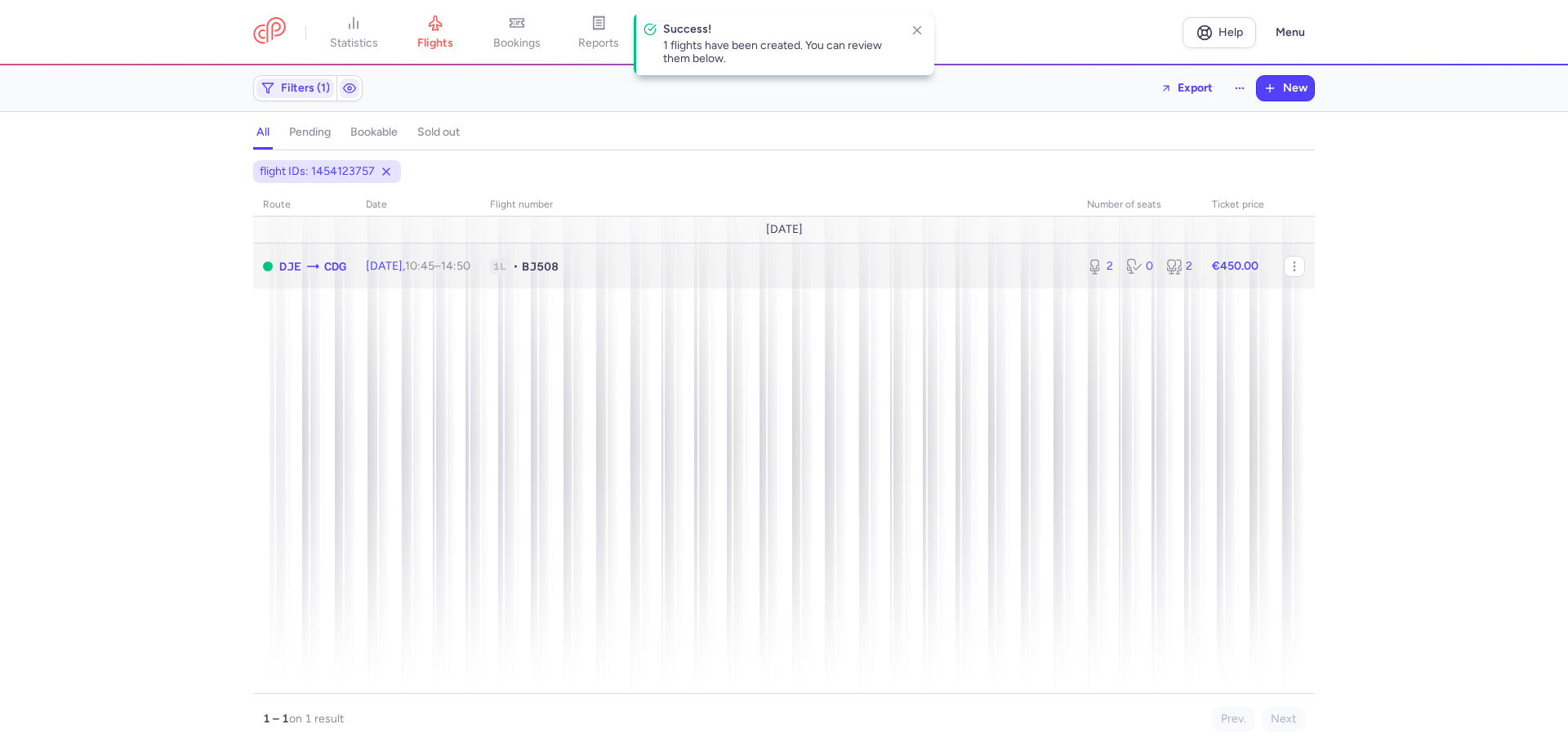
click at [1202, 288] on td "1L • BJ508" at bounding box center [1238, 266] width 72 height 45
select select "hours"
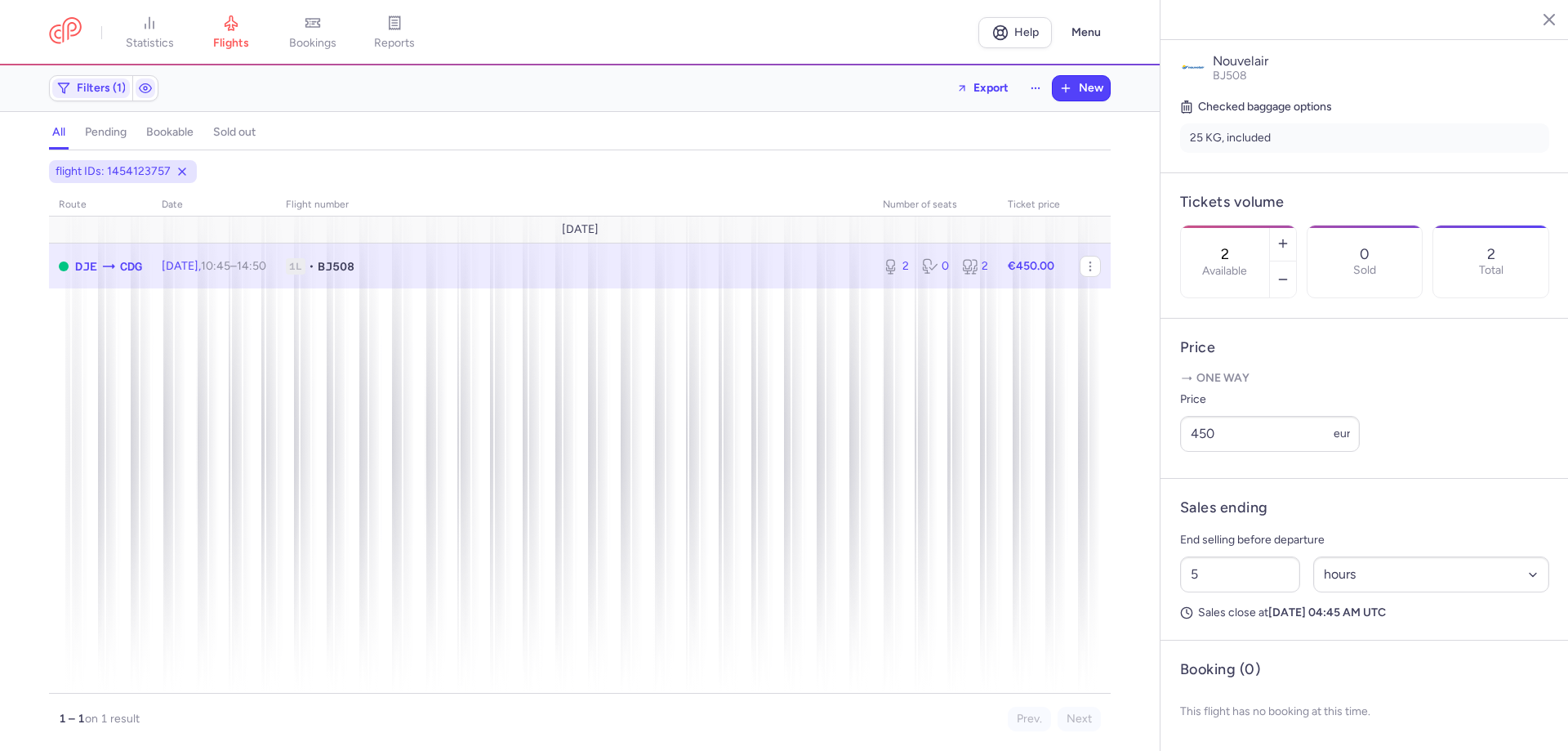
scroll to position [375, 0]
drag, startPoint x: 1222, startPoint y: 577, endPoint x: 1172, endPoint y: 577, distance: 50.0
click at [1172, 577] on article "Sales ending End selling before departure 5 Select an option hours days Sales c…" at bounding box center [1364, 559] width 409 height 162
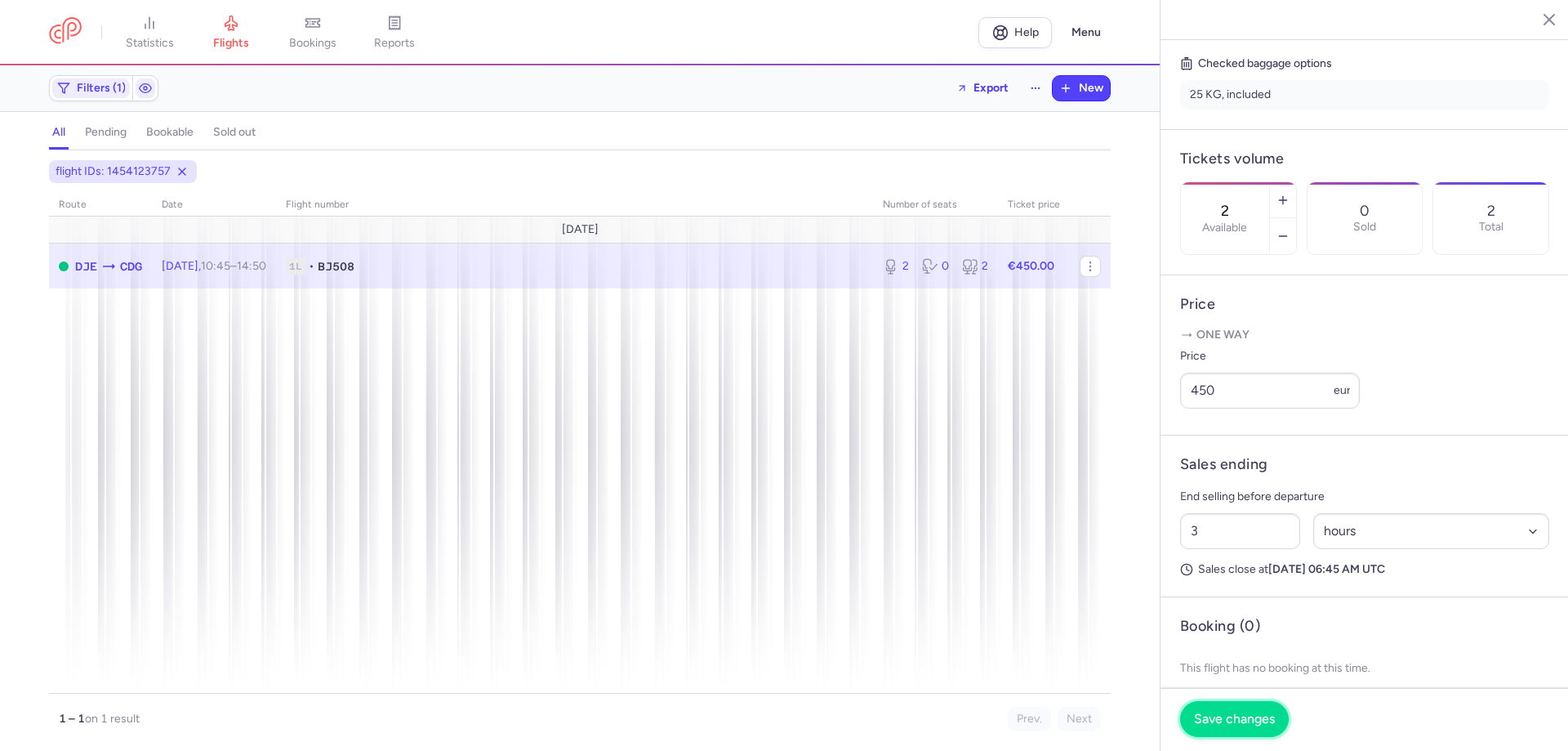
click at [1231, 721] on span "Save changes" at bounding box center [1234, 719] width 80 height 15
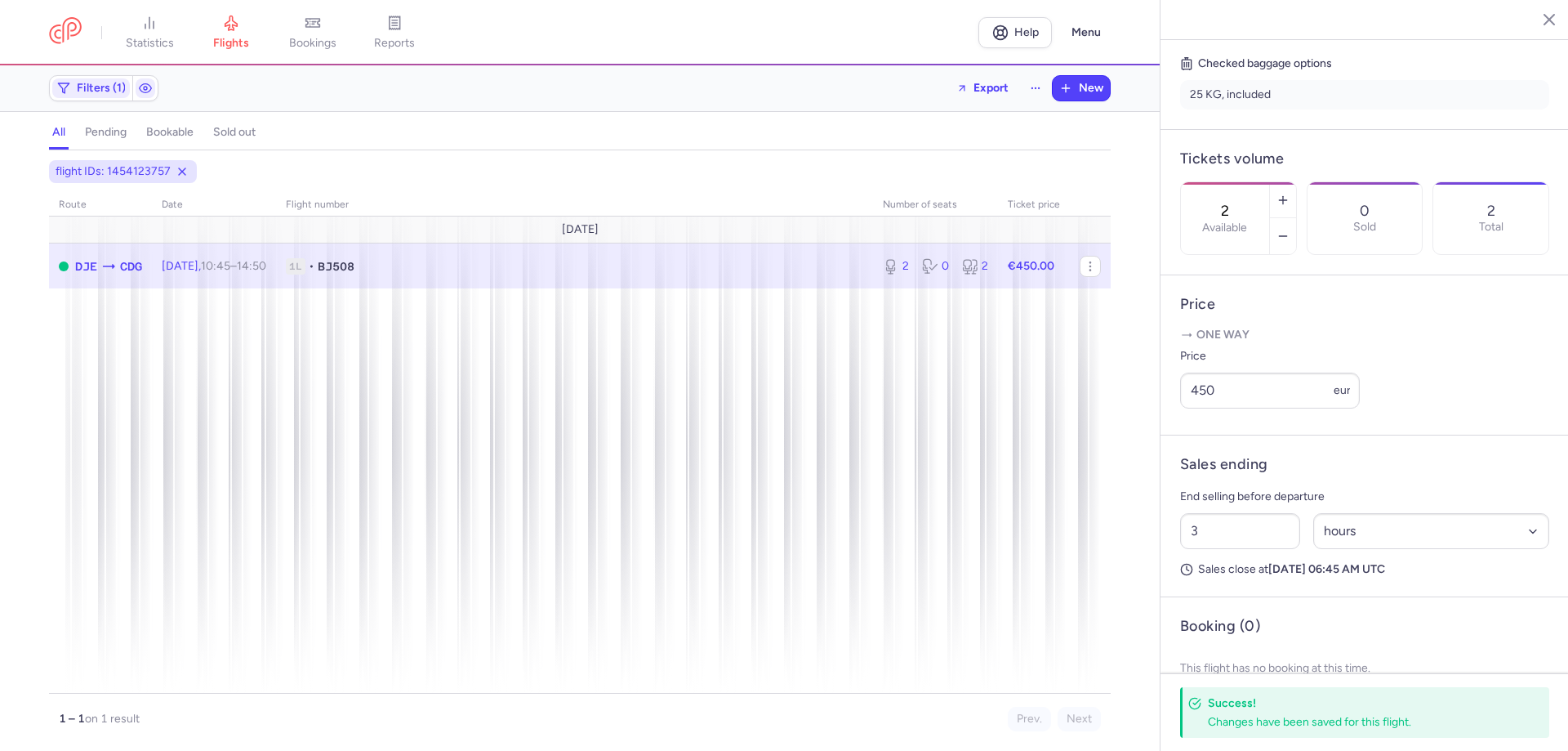
click at [1503, 237] on section "2 Available 0 Sold 2 Total" at bounding box center [1364, 218] width 369 height 74
drag, startPoint x: 1244, startPoint y: 583, endPoint x: 1176, endPoint y: 574, distance: 68.6
click at [1176, 556] on div "3 Select an option hours days" at bounding box center [1364, 531] width 382 height 49
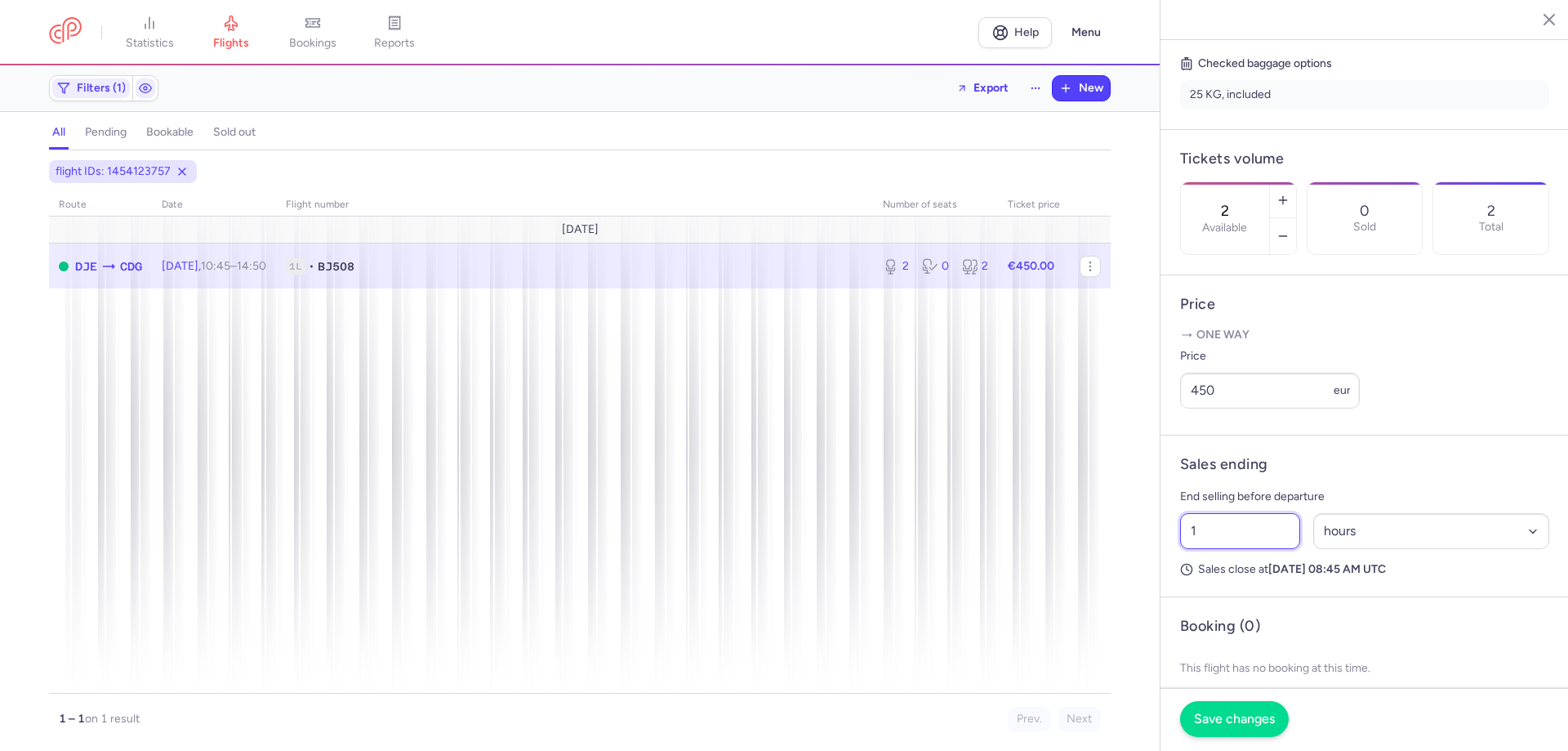
type input "1"
click at [1231, 731] on button "Save changes" at bounding box center [1234, 719] width 108 height 36
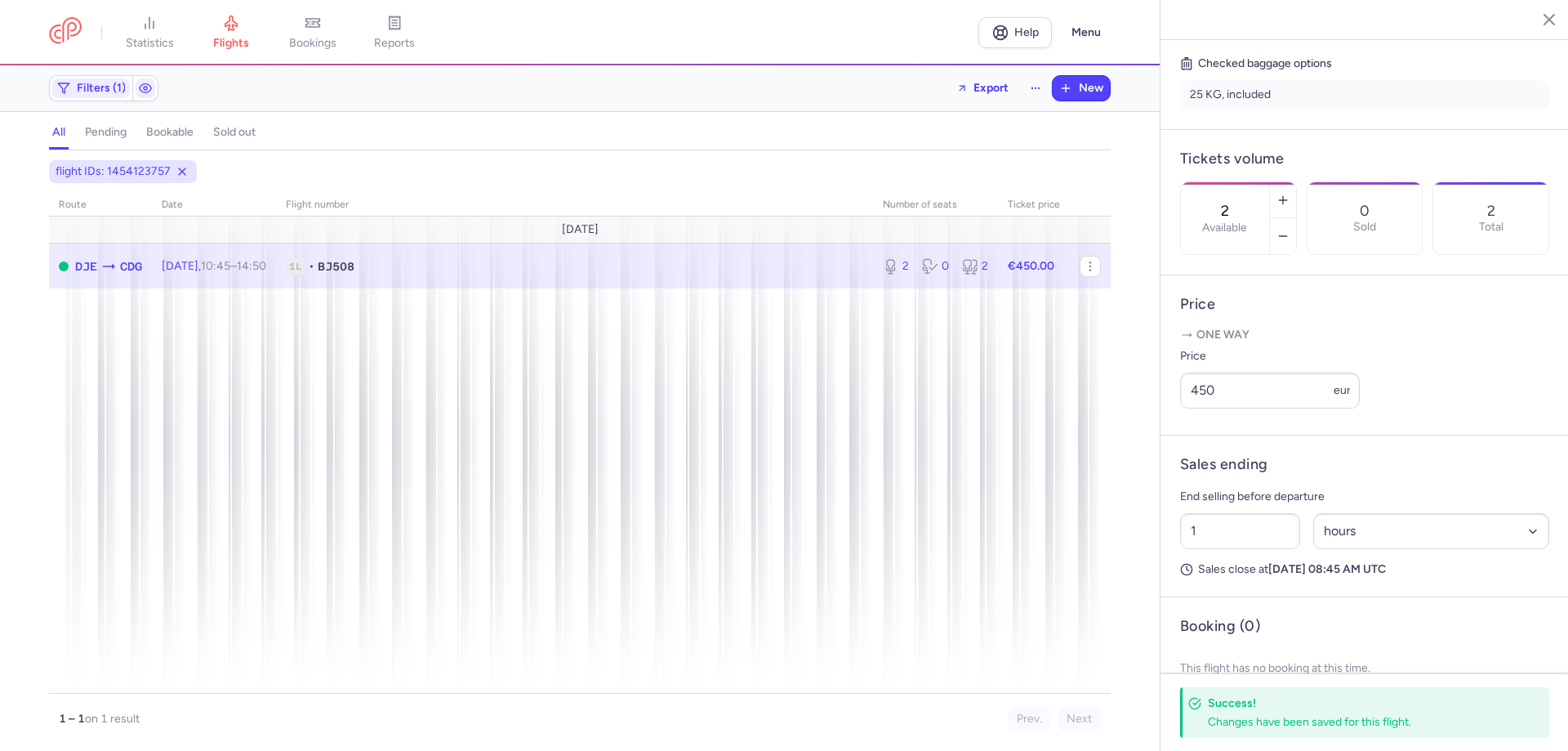
click at [1231, 731] on div "Success! Changes have been saved for this flight." at bounding box center [1364, 713] width 369 height 51
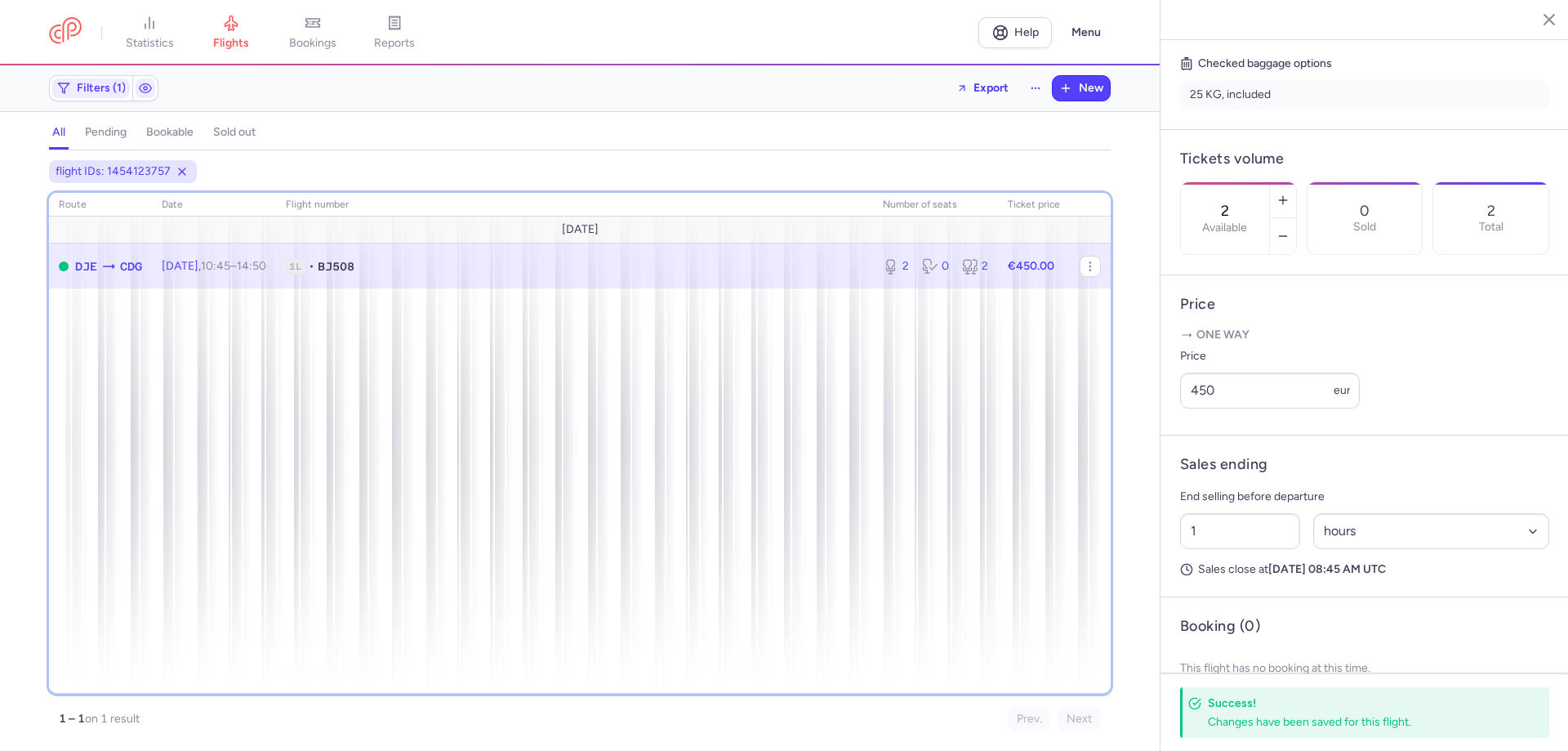
click at [872, 641] on div "route date Flight number number of seats Ticket price August 25 DJE CDG Sun, 24…" at bounding box center [580, 443] width 1062 height 501
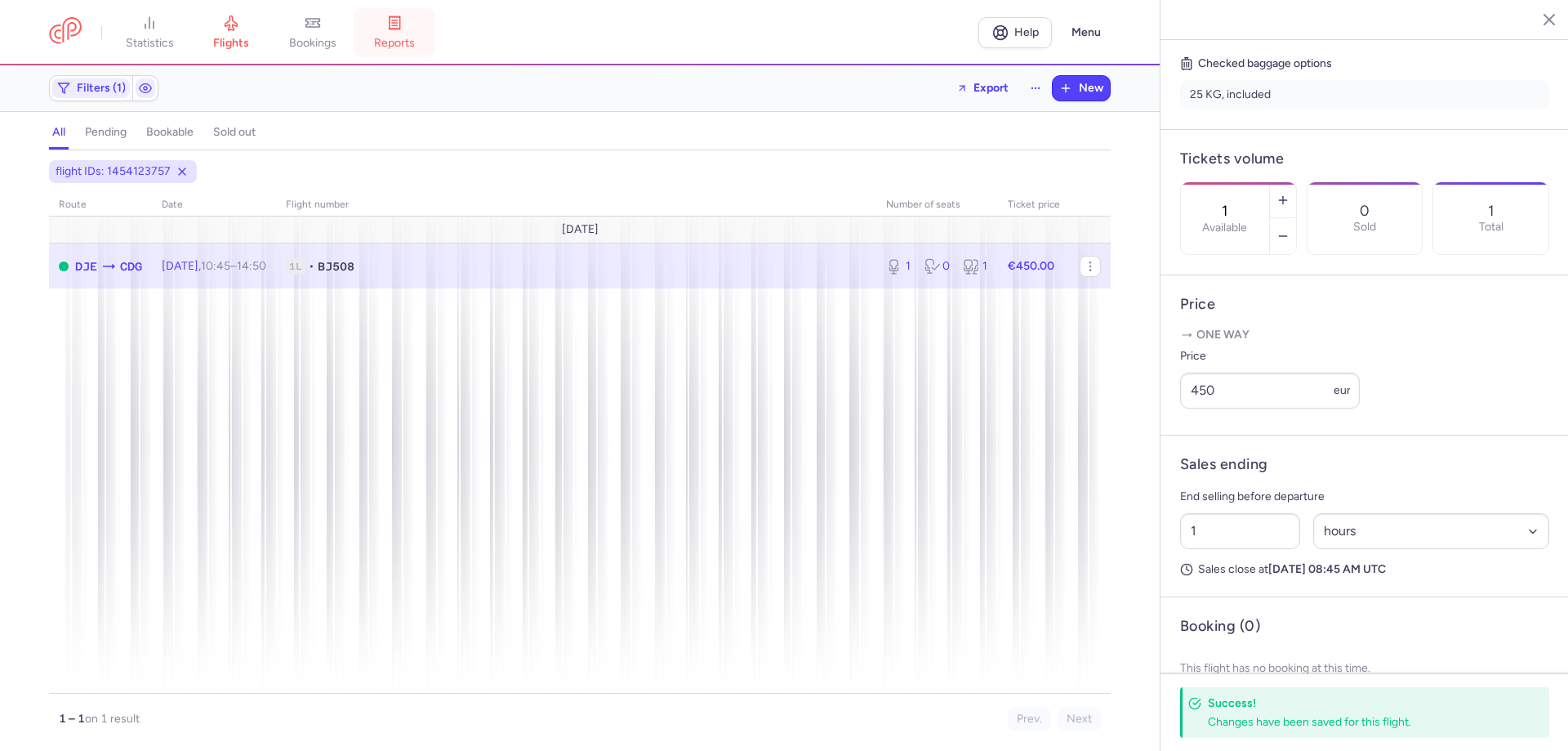
type input "0"
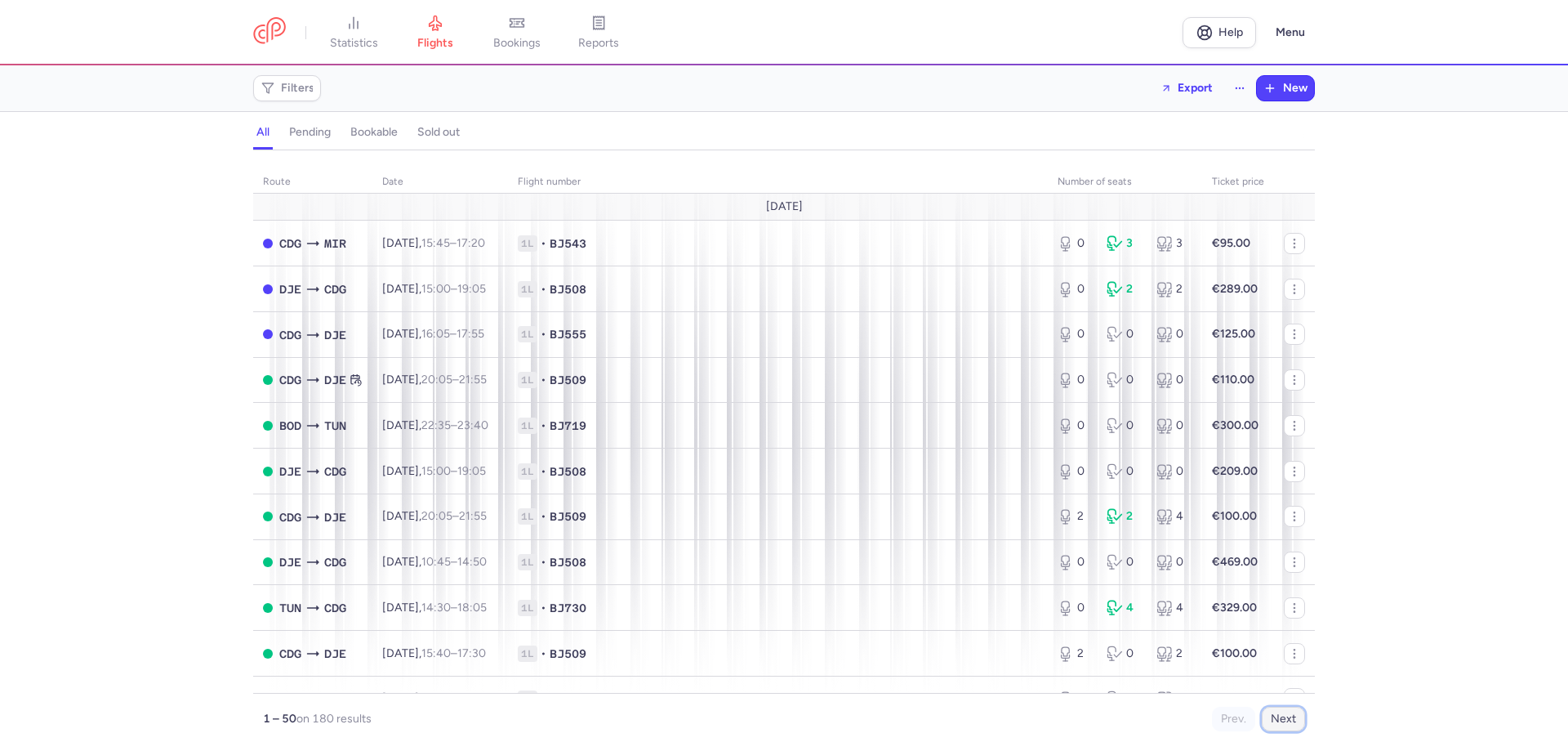
click at [1287, 718] on button "Next" at bounding box center [1284, 719] width 43 height 24
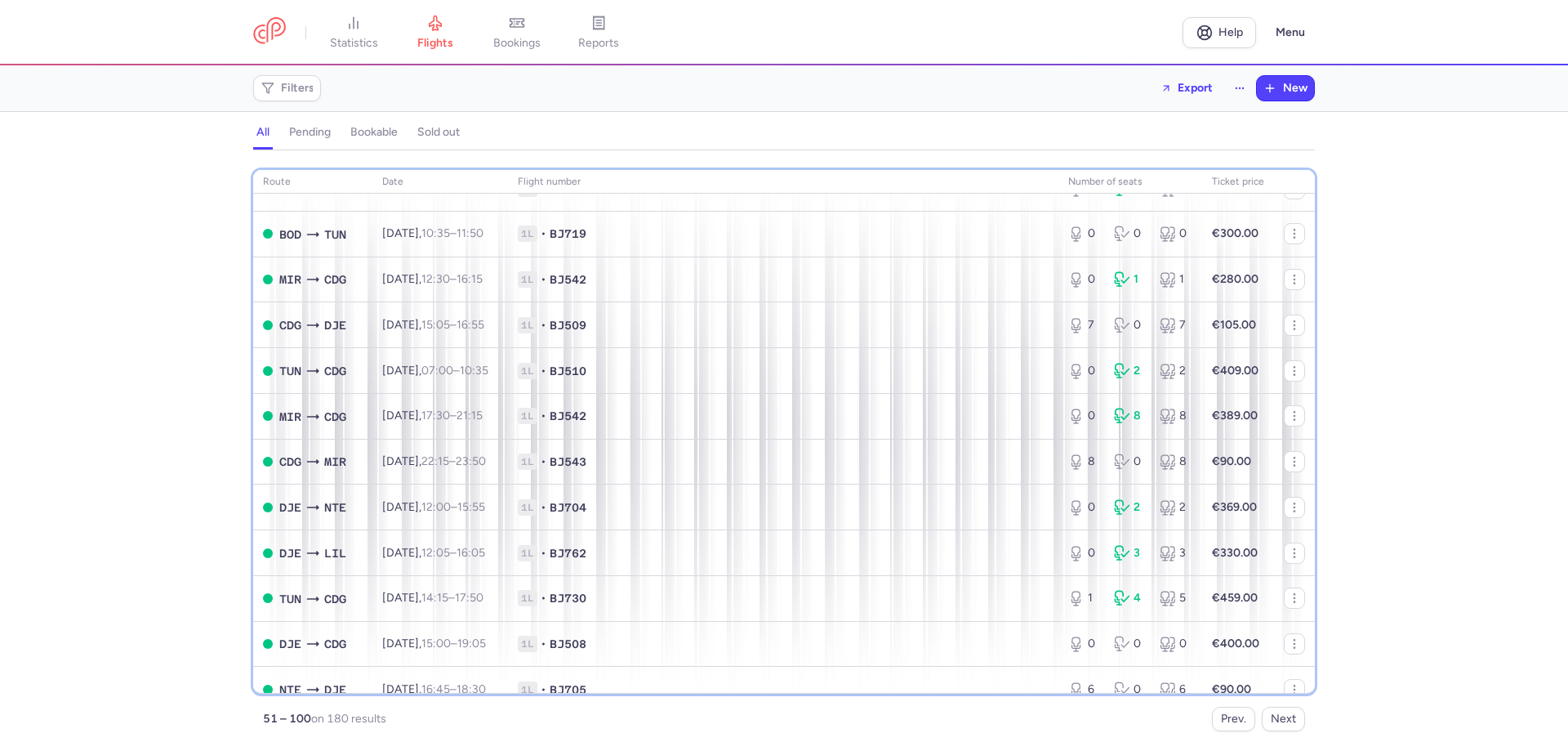
scroll to position [112, 0]
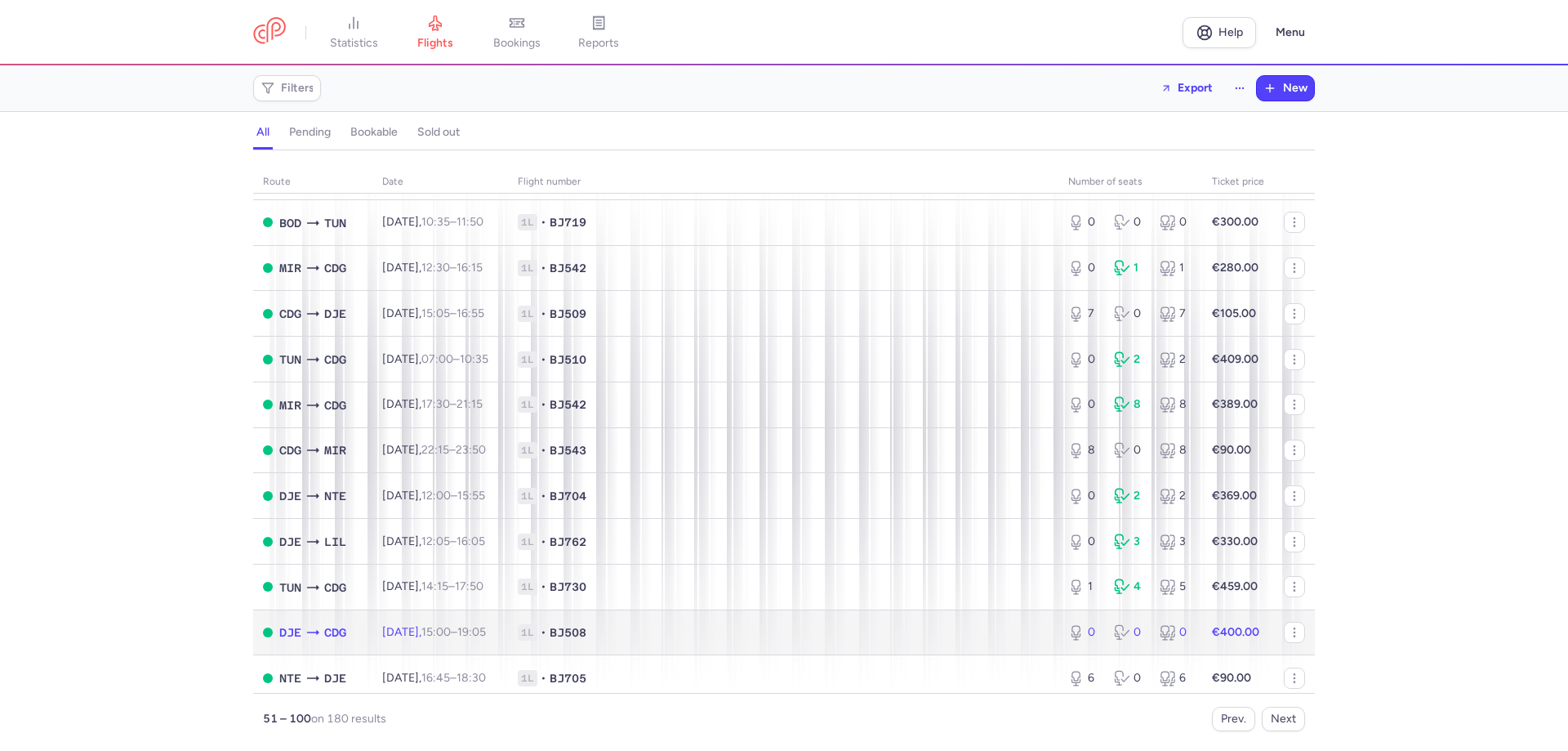
click at [586, 637] on span "BJ508" at bounding box center [568, 631] width 36 height 16
select select "hours"
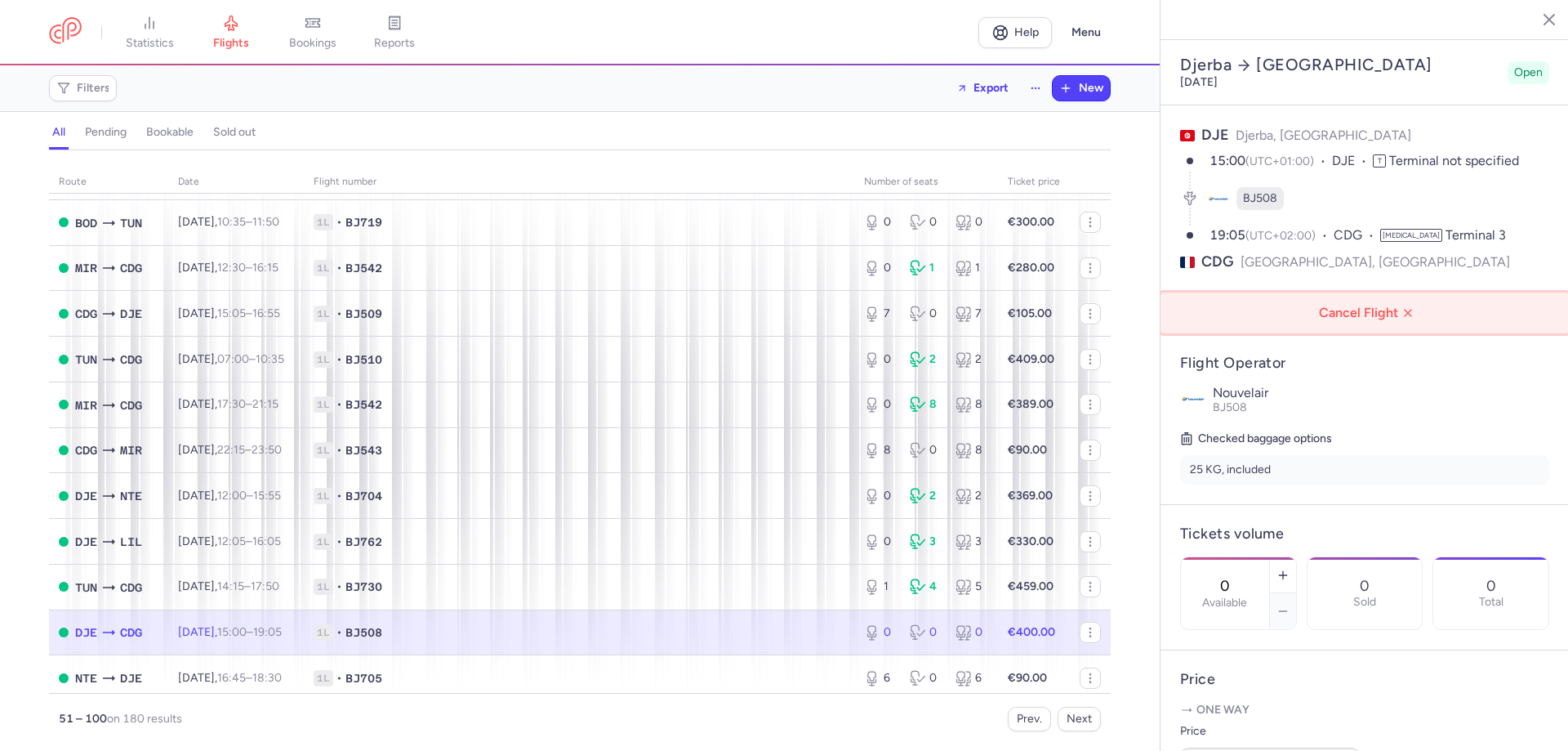
click at [1372, 306] on span "Cancel Flight" at bounding box center [1368, 313] width 382 height 15
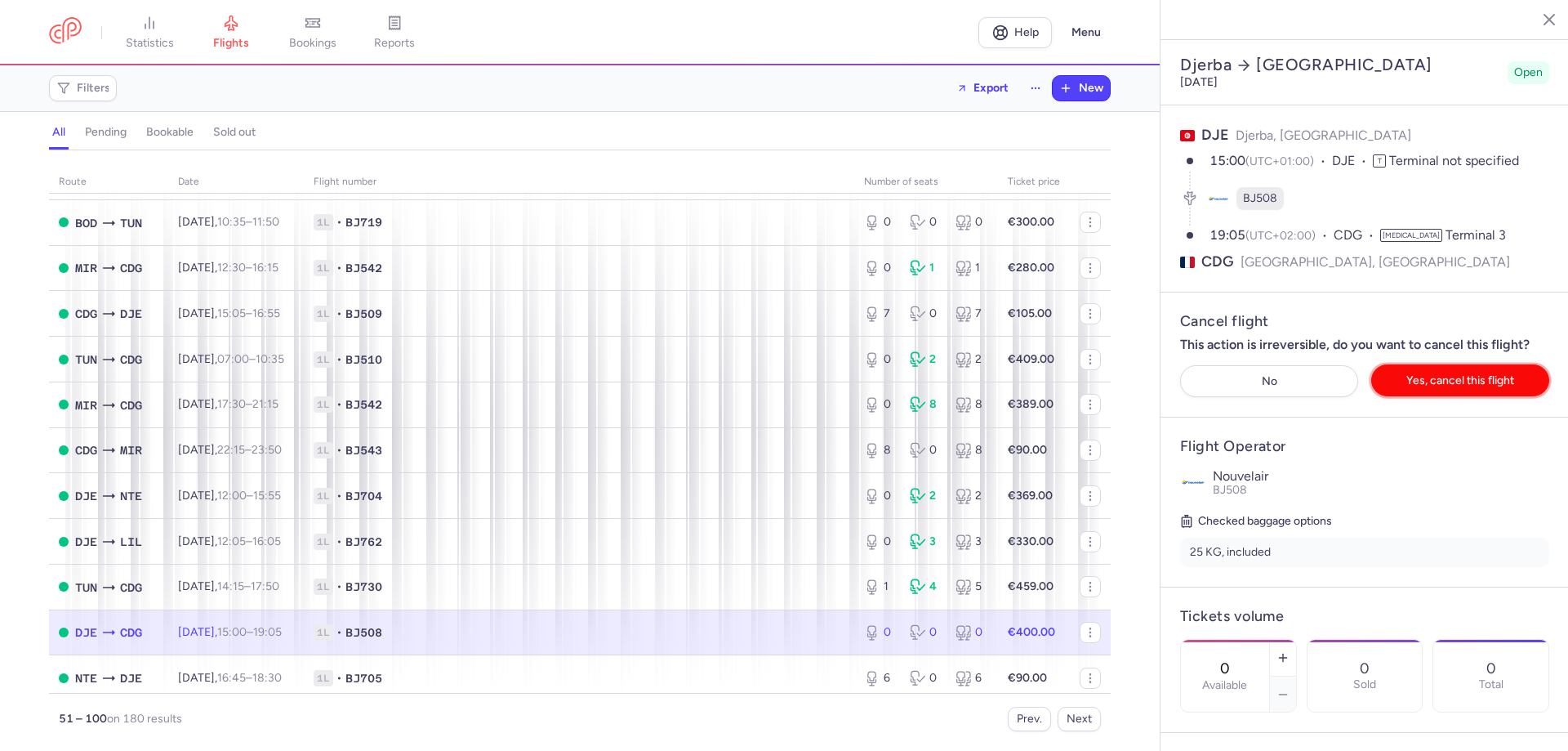
click at [1419, 374] on span "Yes, cancel this flight" at bounding box center [1460, 380] width 108 height 12
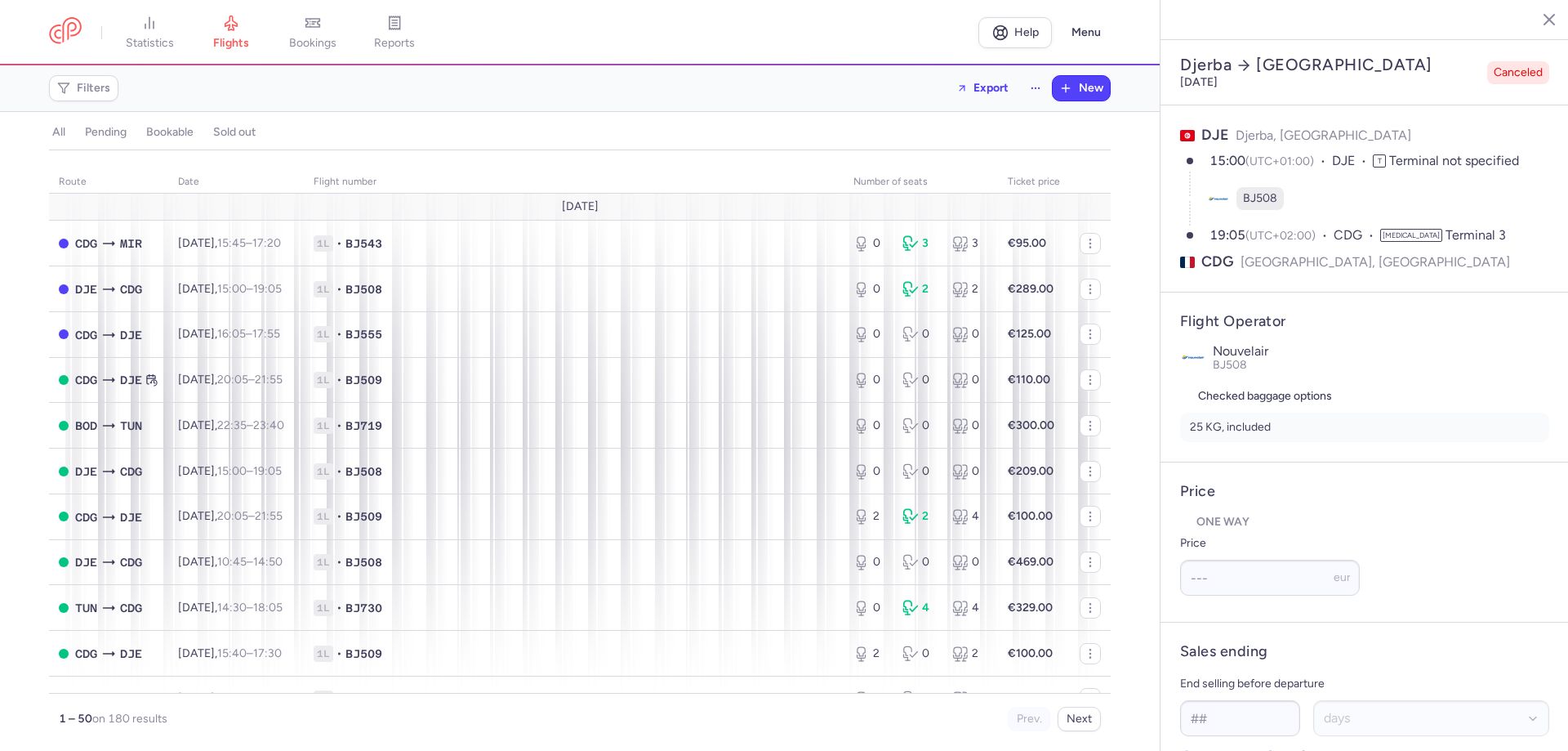
select select "days"
type input "400"
type input "5"
select select "hours"
click at [1073, 721] on button "Next" at bounding box center [1079, 719] width 43 height 24
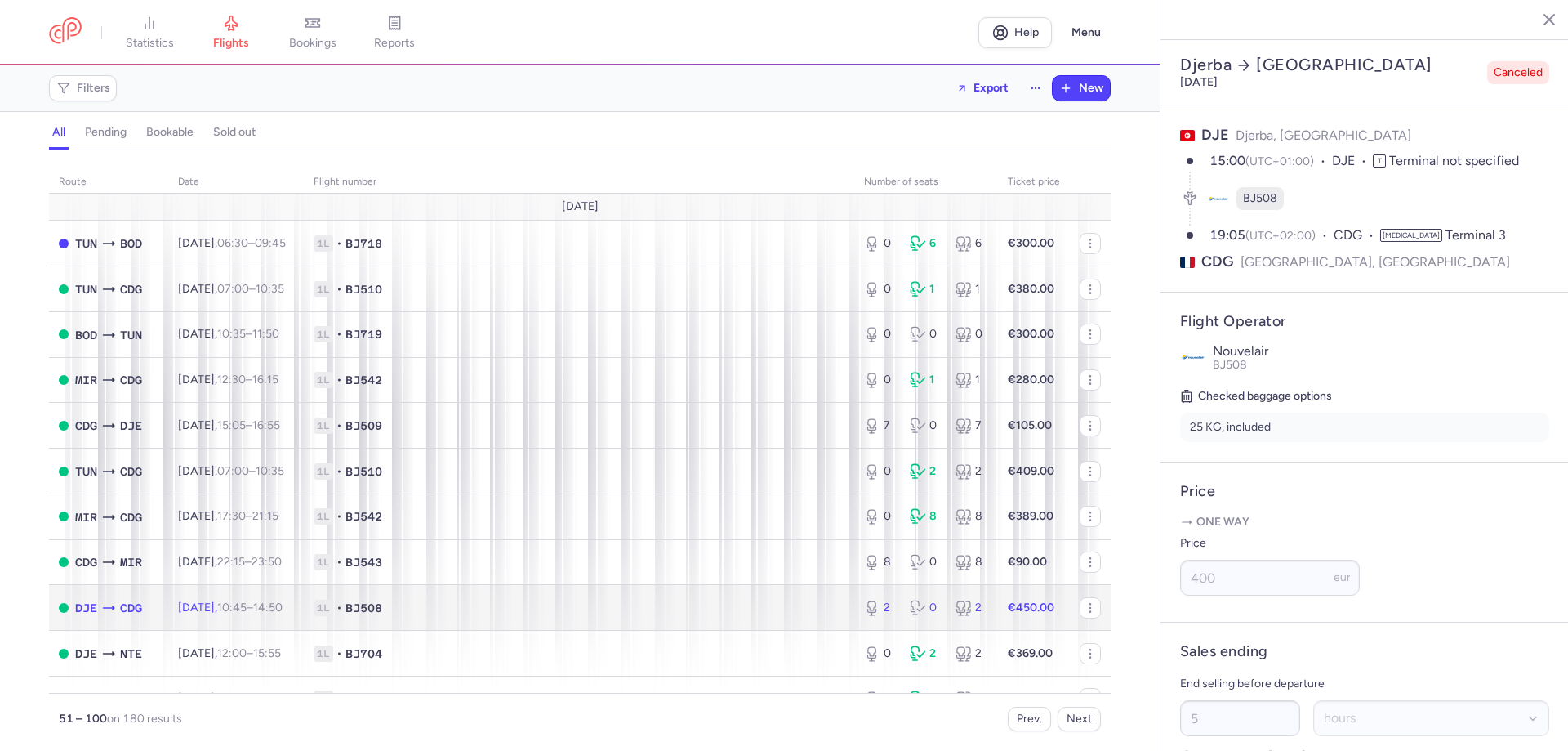
click at [999, 610] on td "€450.00" at bounding box center [1034, 608] width 72 height 46
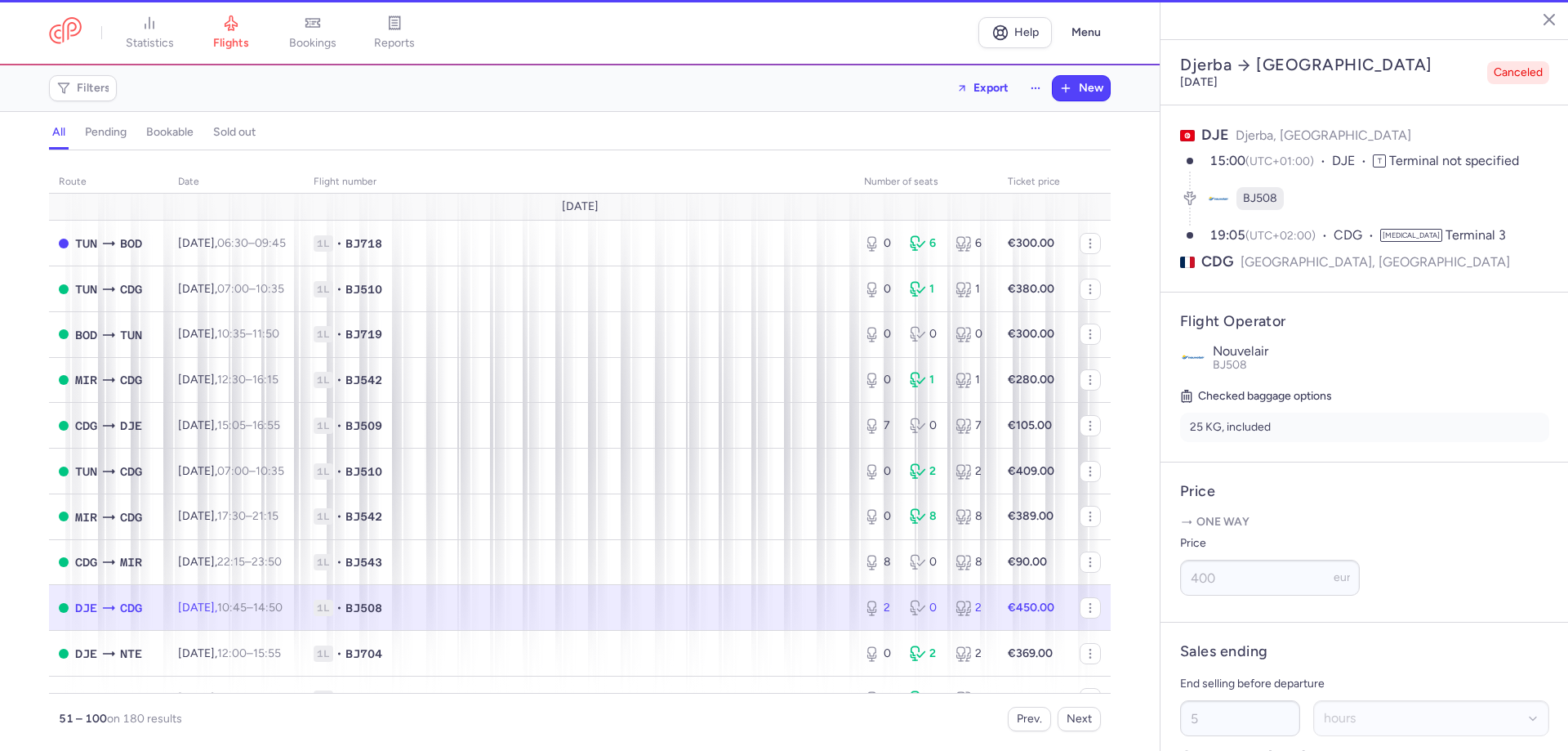
type input "1"
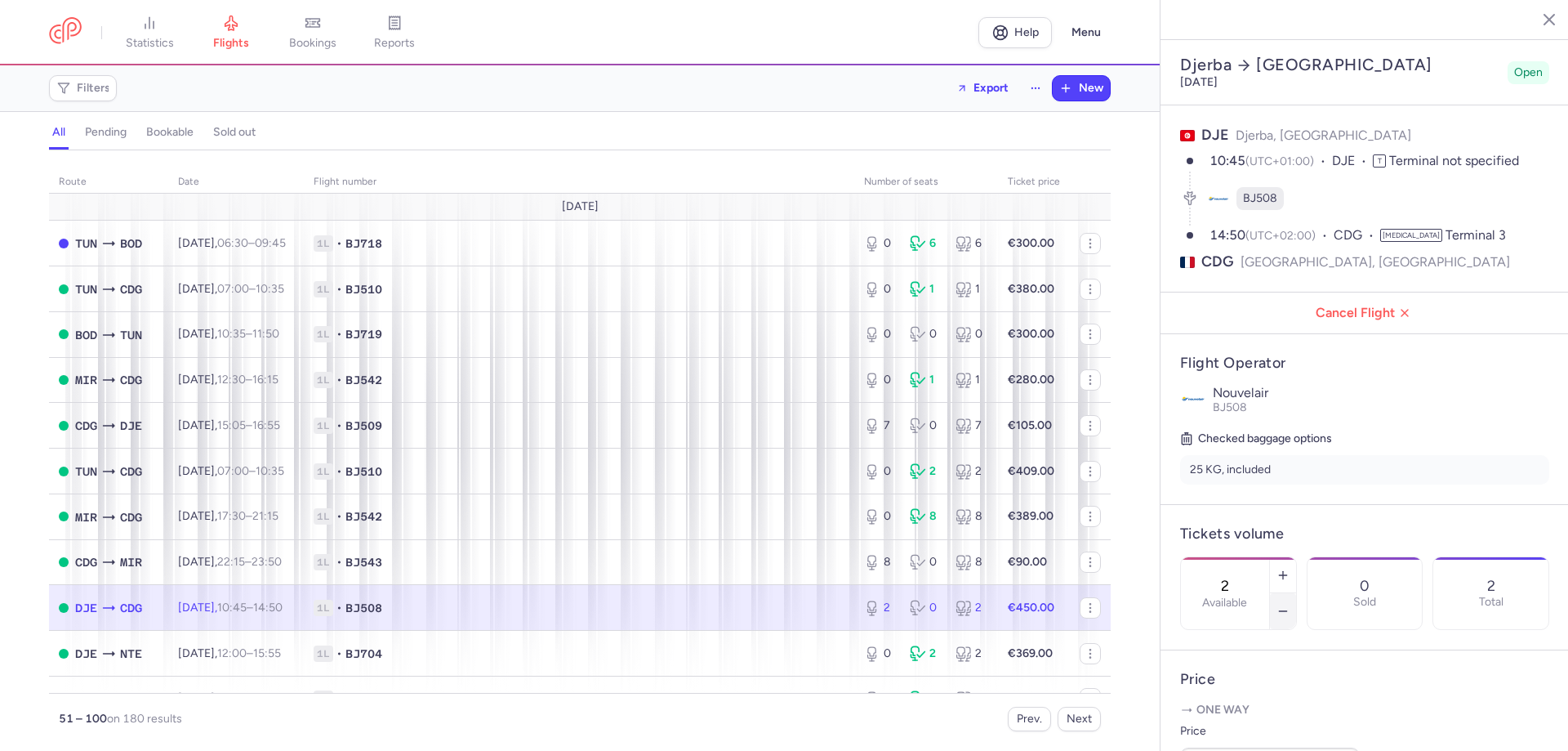
click at [1290, 605] on icon "button" at bounding box center [1284, 612] width 13 height 13
click at [1231, 721] on span "Save changes" at bounding box center [1234, 719] width 80 height 15
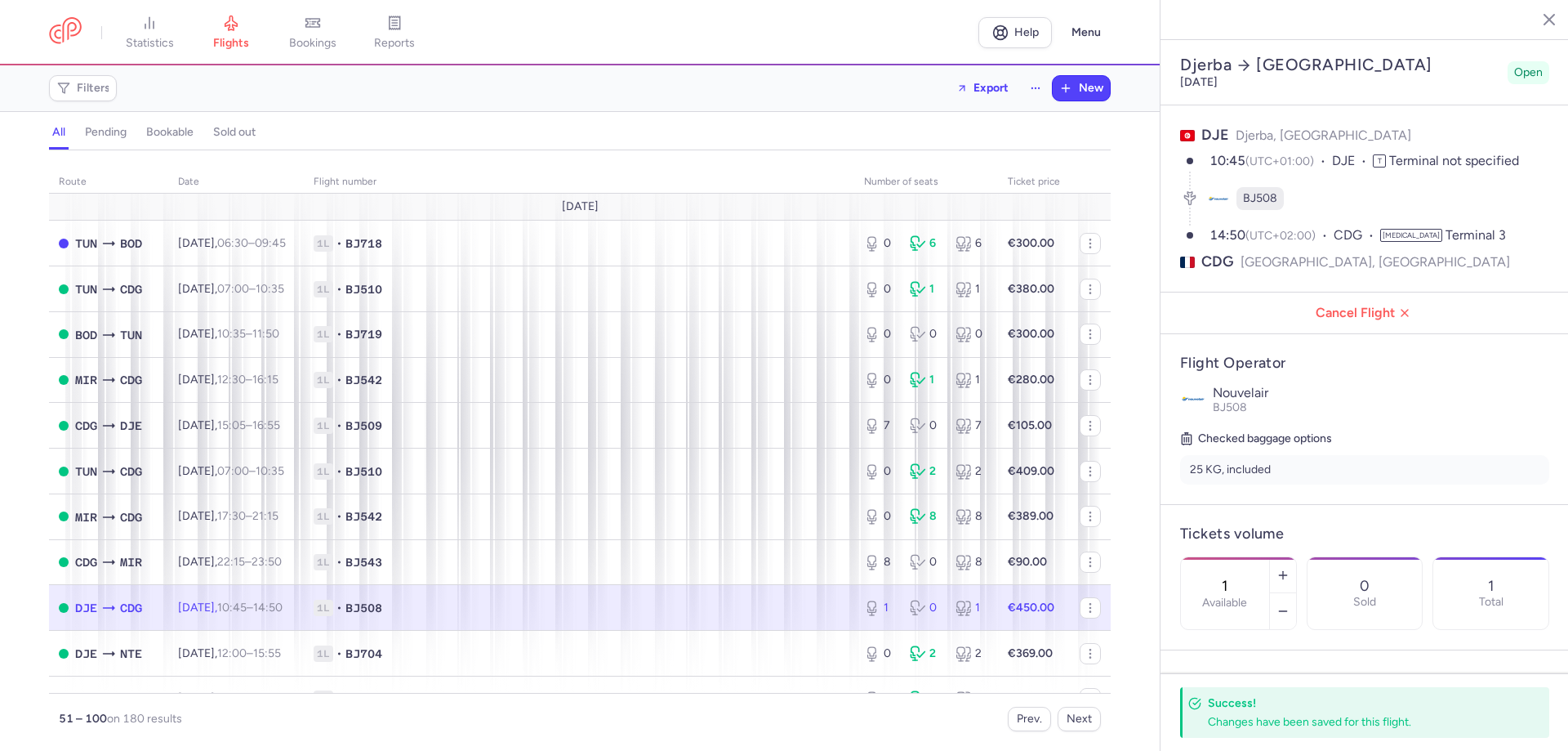
click at [617, 612] on span "1L • BJ508" at bounding box center [579, 607] width 531 height 16
click at [571, 621] on td "1L • BJ508" at bounding box center [579, 608] width 551 height 46
click at [1290, 605] on icon "button" at bounding box center [1284, 612] width 13 height 13
type input "0"
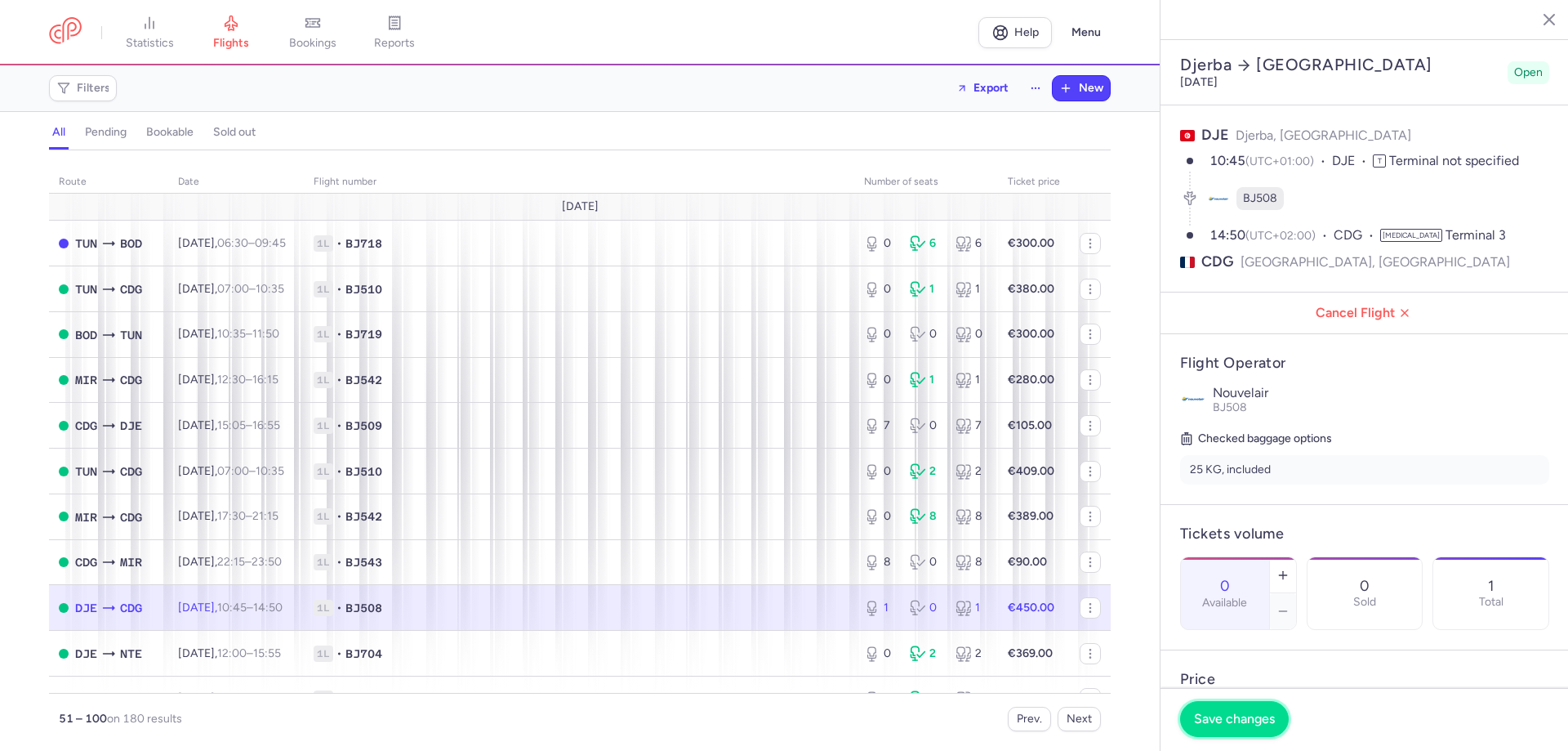
click at [1251, 729] on button "Save changes" at bounding box center [1234, 719] width 108 height 36
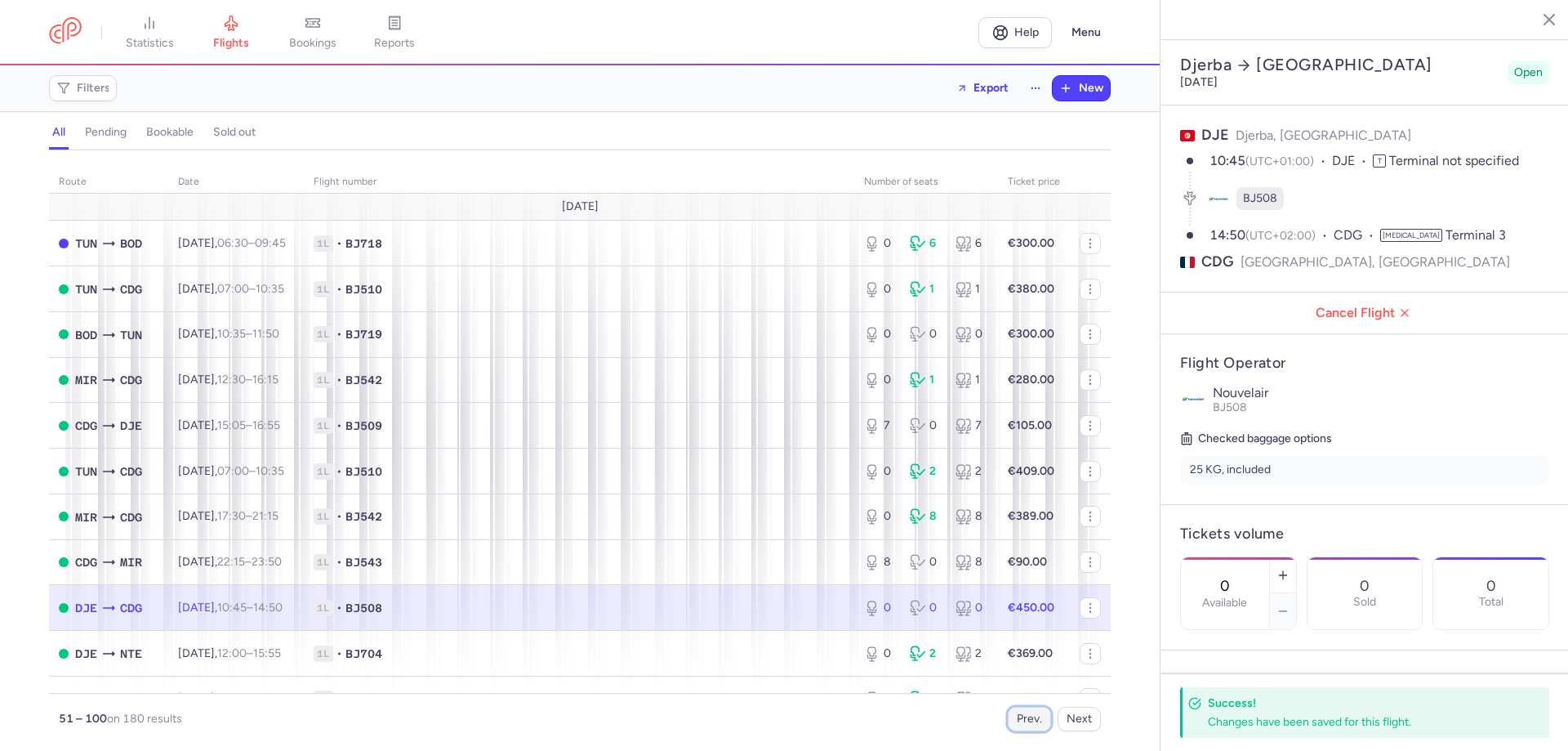
click at [1020, 708] on button "Prev." at bounding box center [1029, 719] width 43 height 24
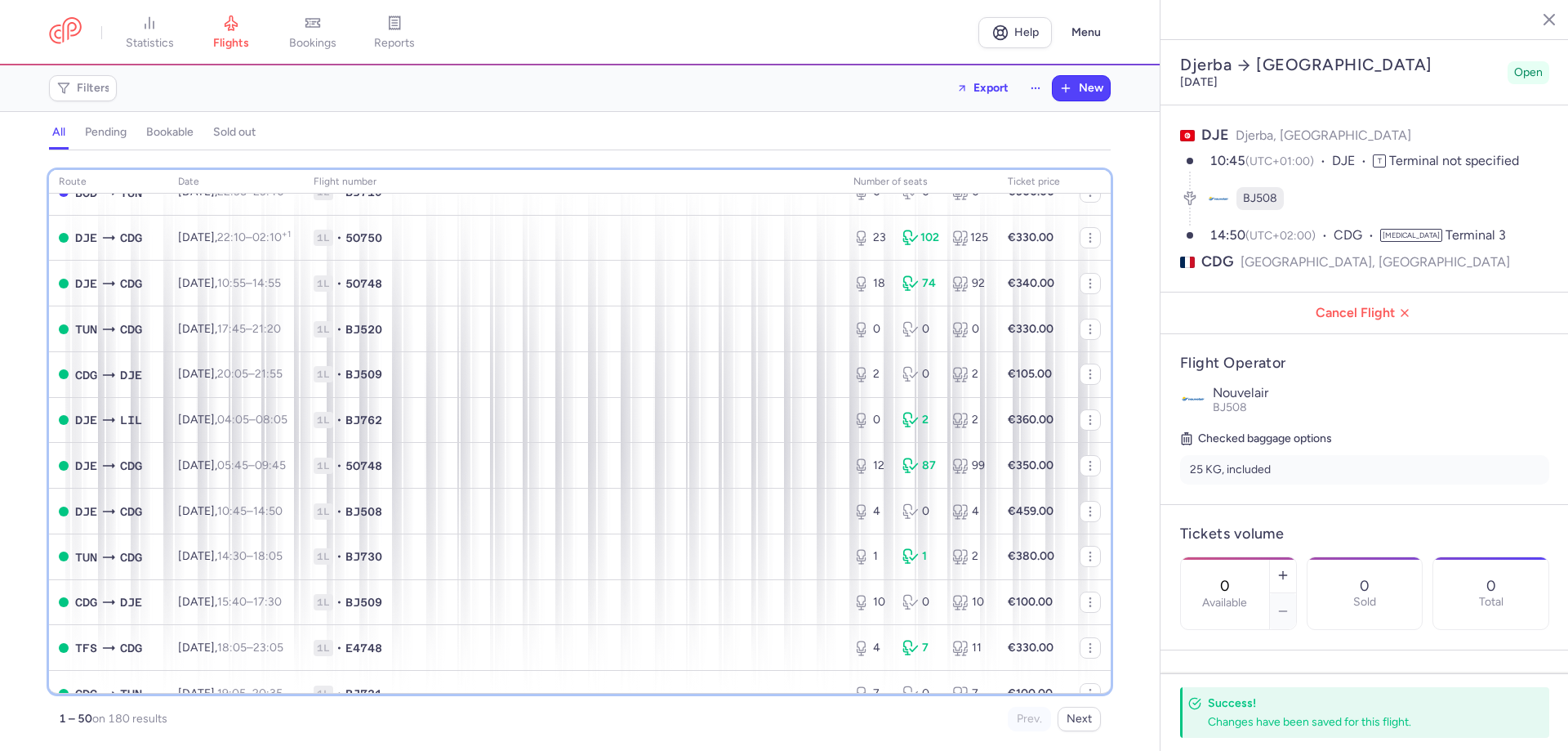
scroll to position [1805, 0]
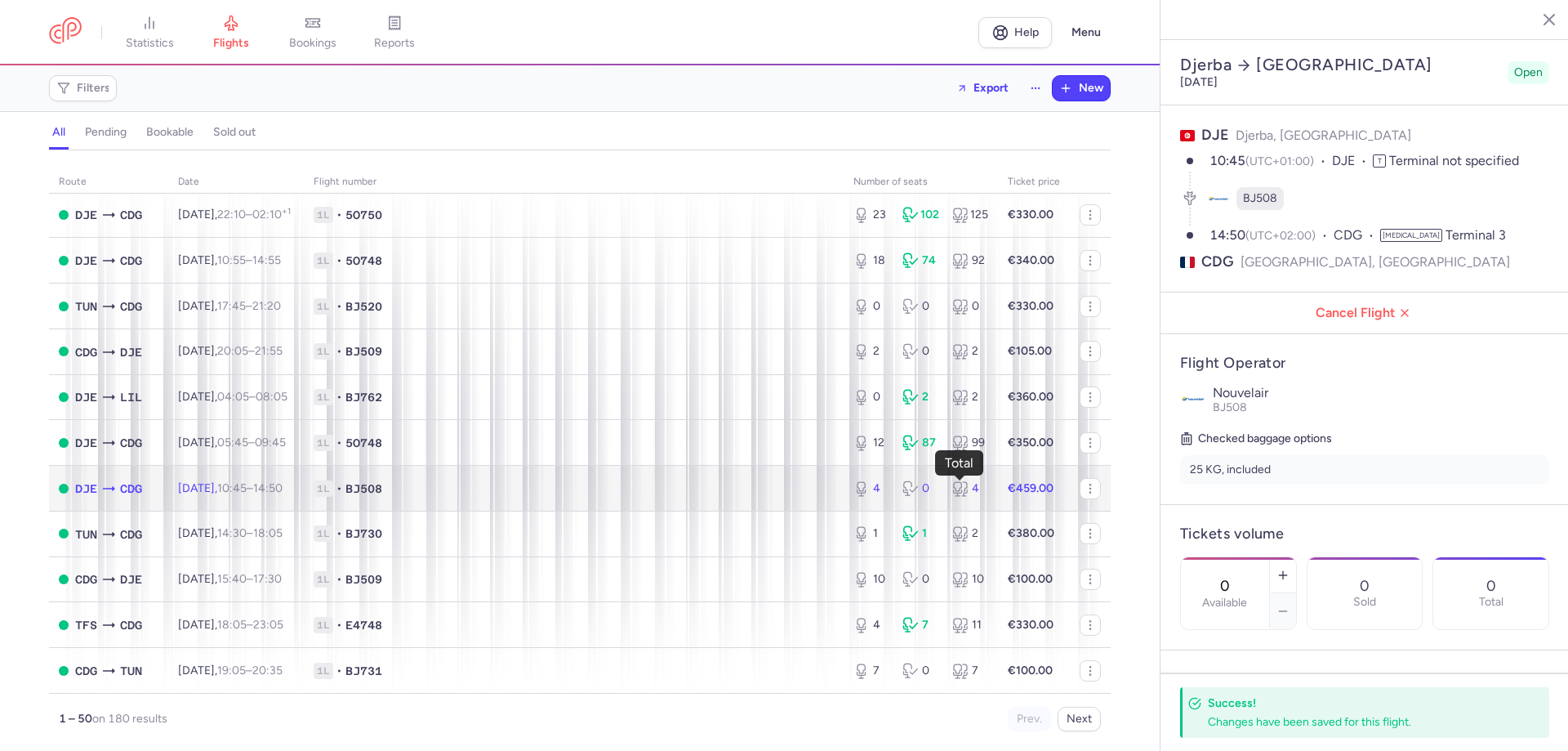
click at [967, 484] on div "4" at bounding box center [971, 488] width 36 height 16
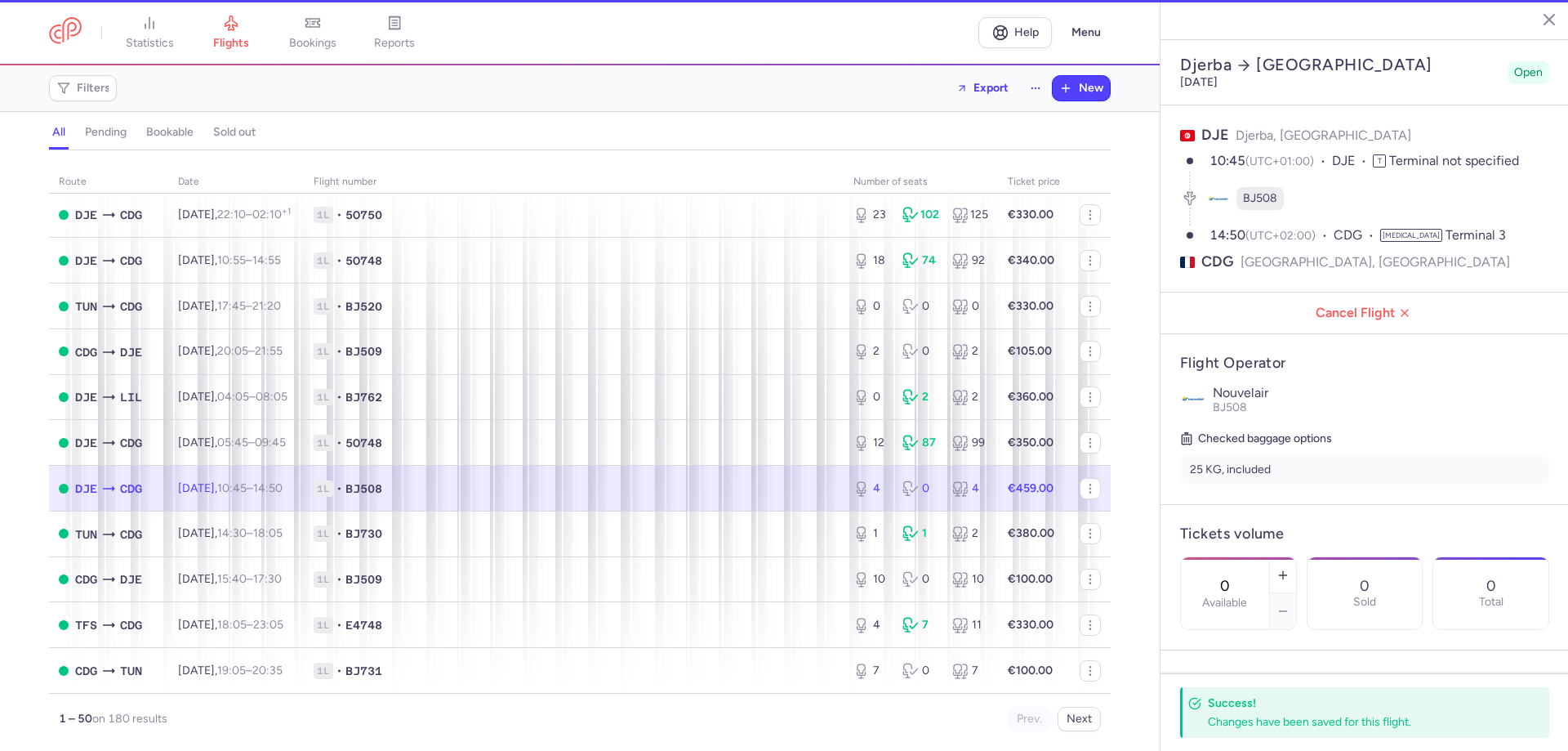
type input "3"
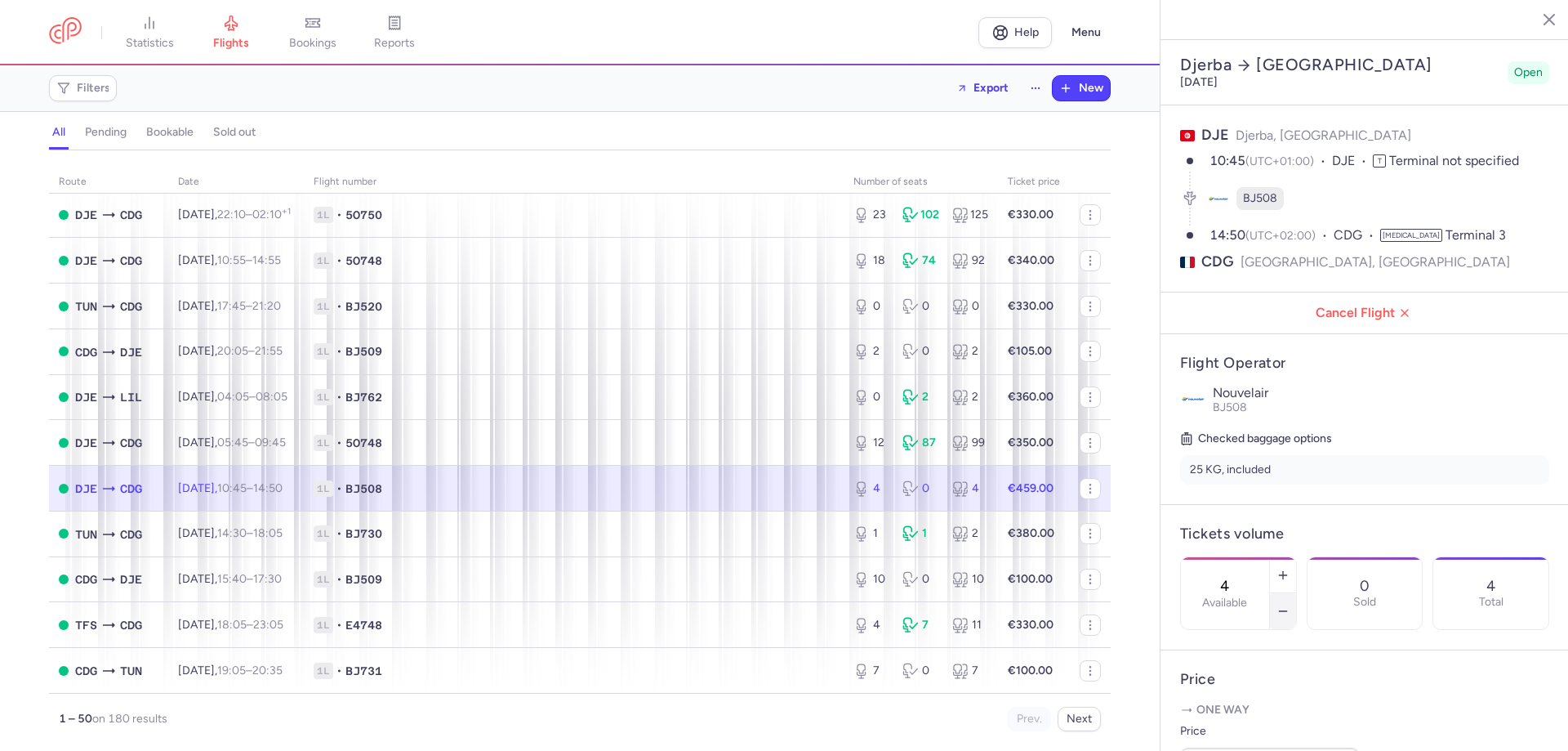
click at [1290, 605] on icon "button" at bounding box center [1284, 612] width 13 height 13
type input "1"
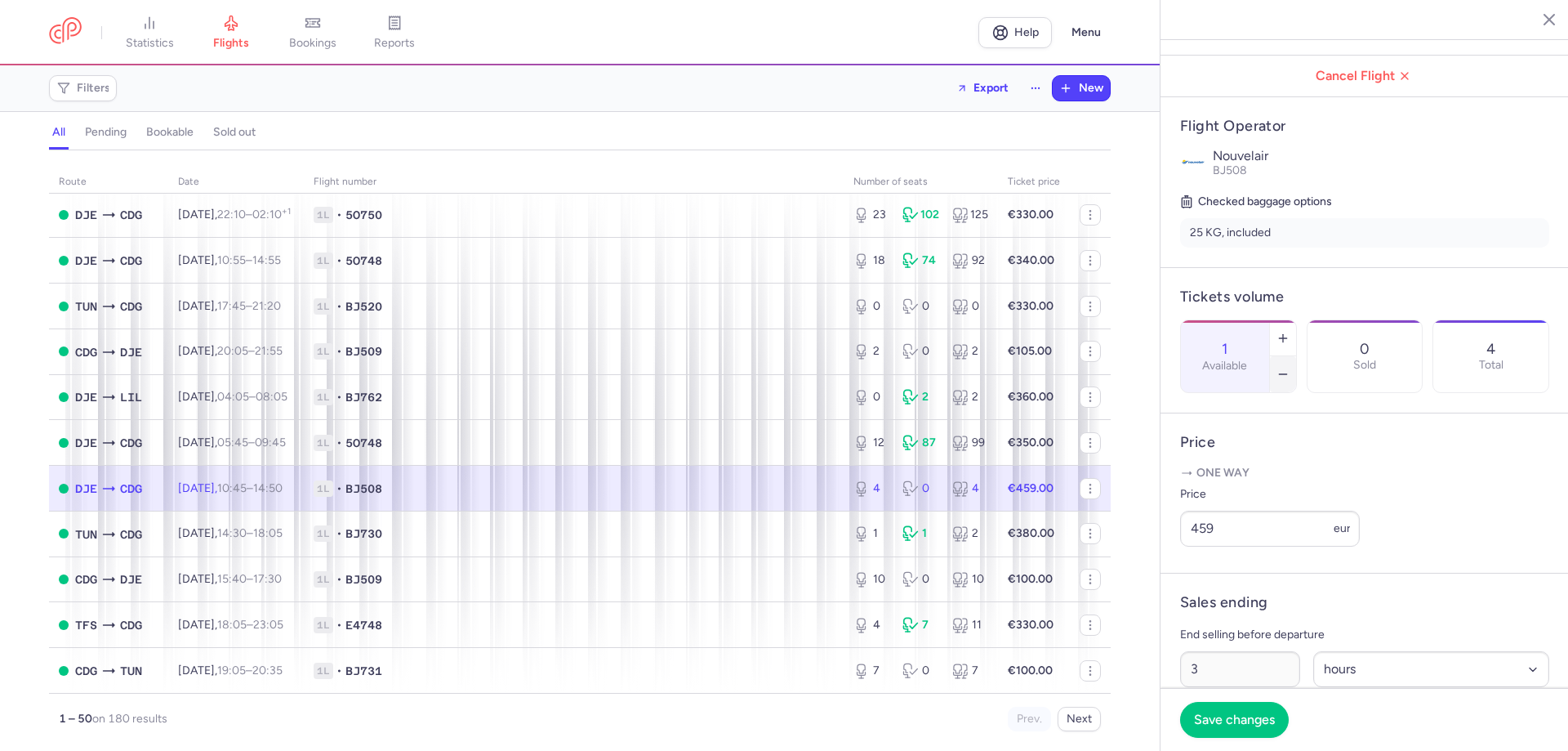
scroll to position [238, 0]
click at [1235, 692] on footer "Save changes" at bounding box center [1364, 719] width 409 height 63
click at [1235, 705] on button "Save changes" at bounding box center [1234, 719] width 108 height 36
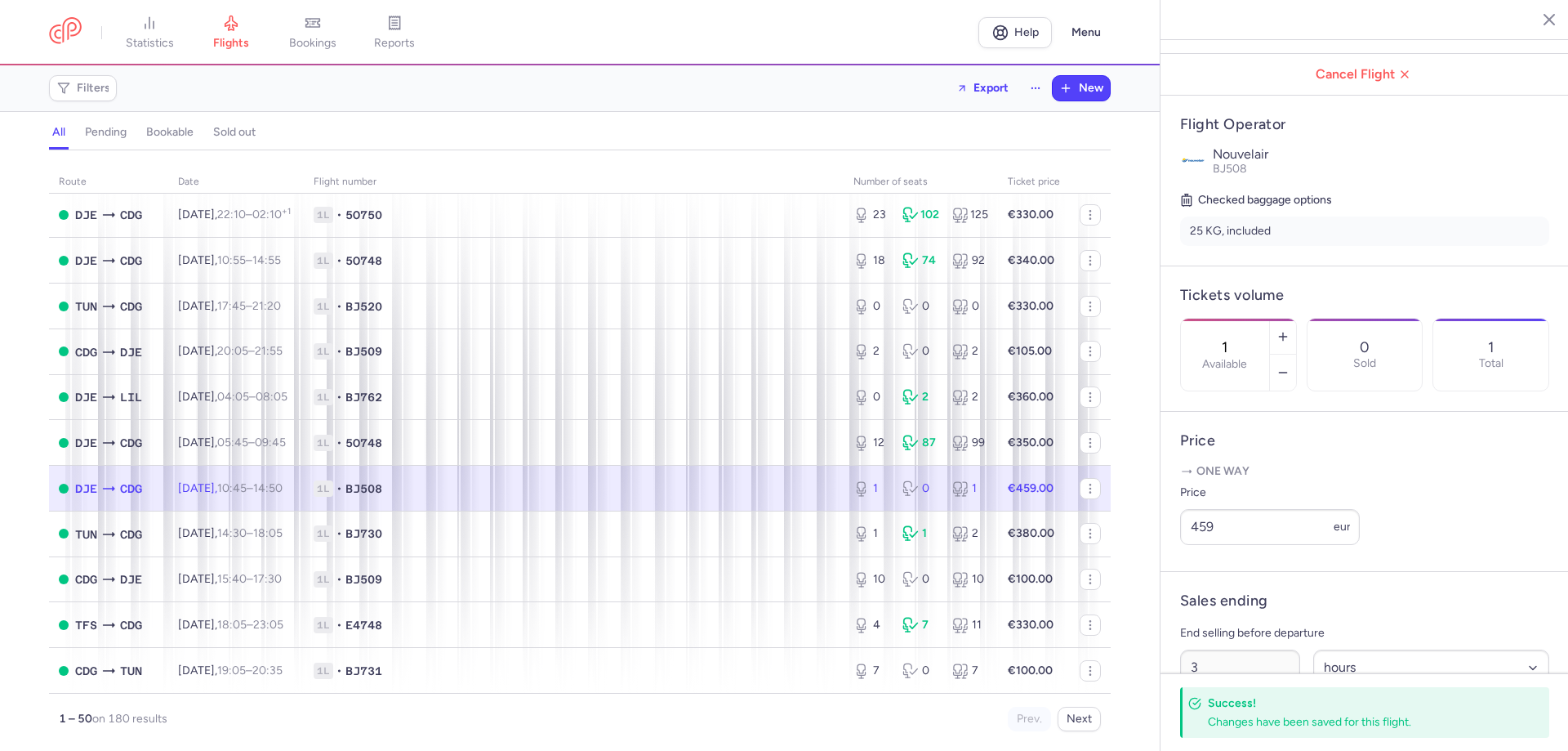
click at [26, 638] on div "route date Flight number number of seats Ticket price [DATE] CDG MIR [DATE] 15:…" at bounding box center [580, 455] width 1160 height 591
